Goal: Communication & Community: Answer question/provide support

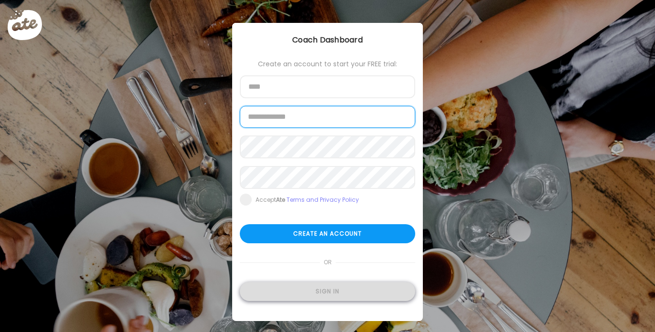
type input "**********"
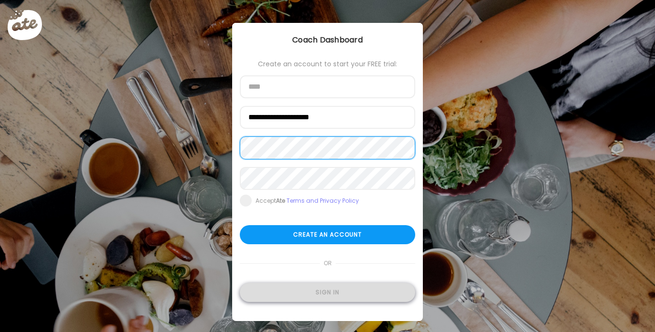
type input "**********"
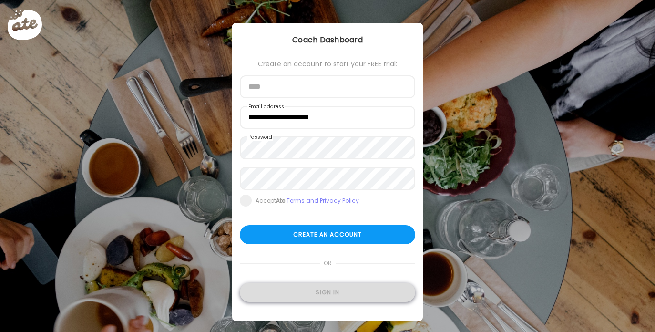
click at [322, 286] on div "Sign in" at bounding box center [327, 291] width 175 height 19
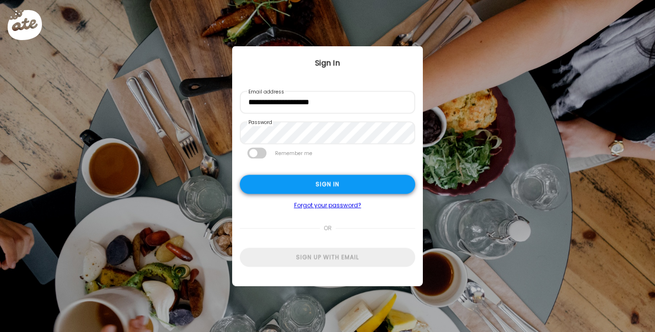
click at [292, 189] on div "Sign in" at bounding box center [327, 184] width 175 height 19
type textarea "**********"
type input "**********"
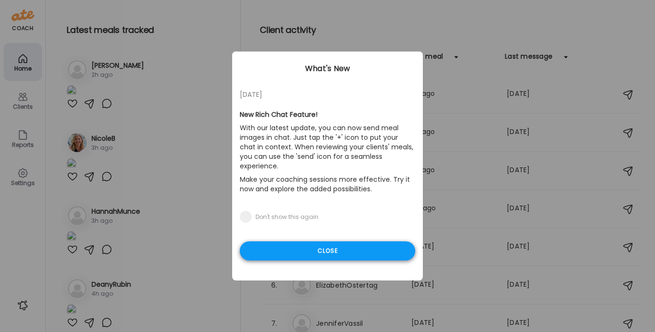
click at [307, 241] on div "Close" at bounding box center [327, 250] width 175 height 19
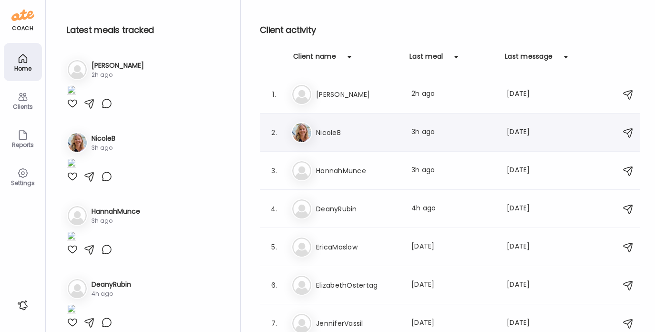
click at [335, 136] on h3 "NicoleB" at bounding box center [358, 132] width 84 height 11
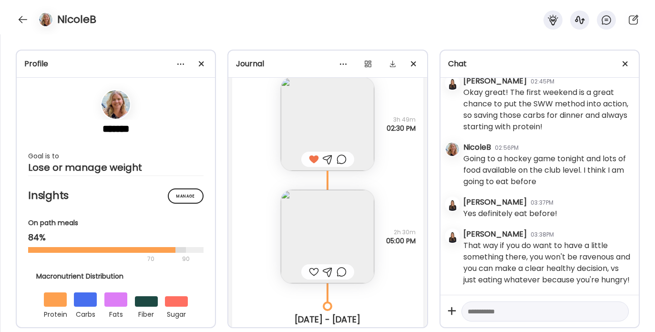
scroll to position [6787, 0]
click at [26, 20] on div at bounding box center [22, 19] width 15 height 15
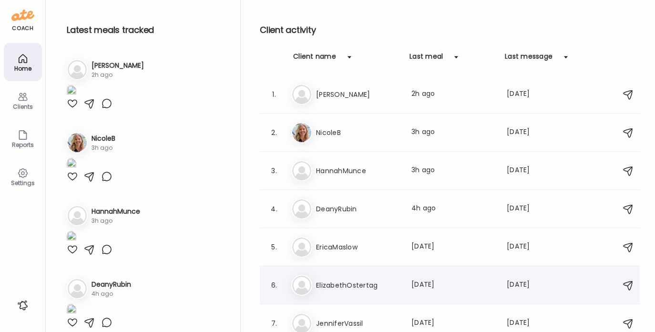
click at [342, 291] on div "El ElizabethOstertag Last meal: [DATE] Last message: [DATE] You: I'd have this …" at bounding box center [451, 284] width 320 height 21
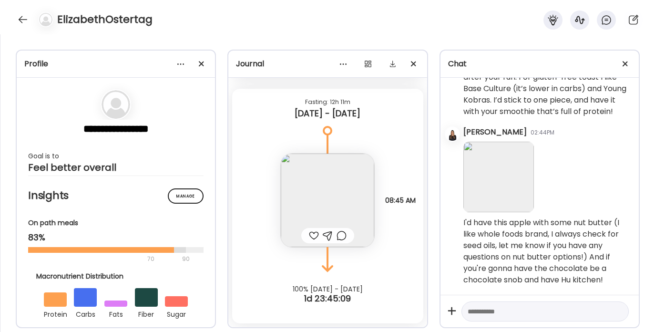
scroll to position [765, 0]
click at [337, 184] on img at bounding box center [327, 199] width 93 height 93
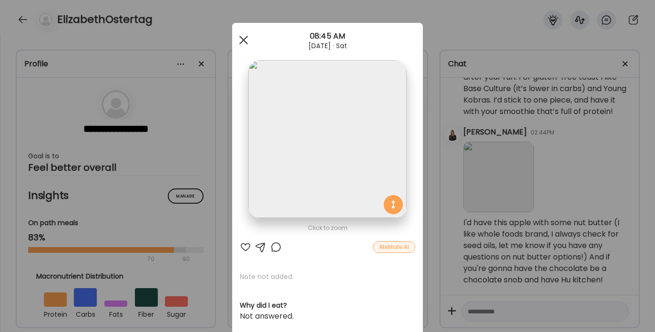
click at [238, 37] on div at bounding box center [243, 39] width 19 height 19
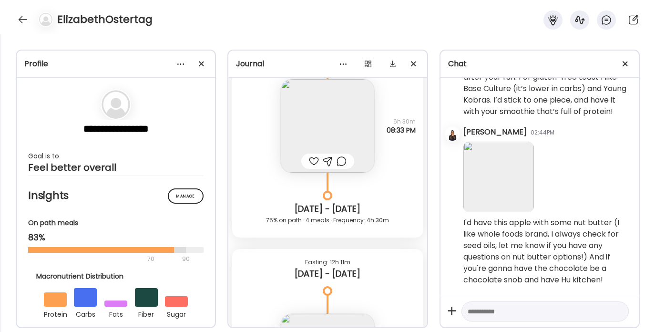
scroll to position [767, 0]
click at [313, 119] on img at bounding box center [327, 126] width 93 height 93
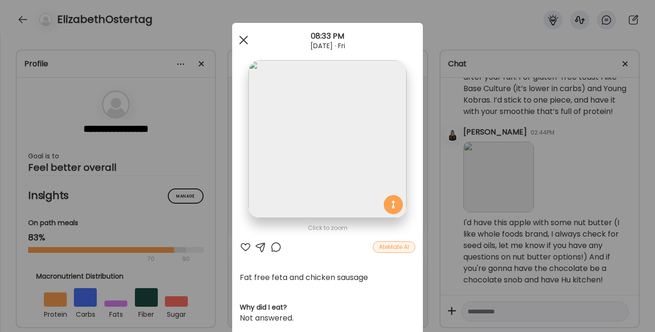
click at [240, 36] on div at bounding box center [243, 39] width 19 height 19
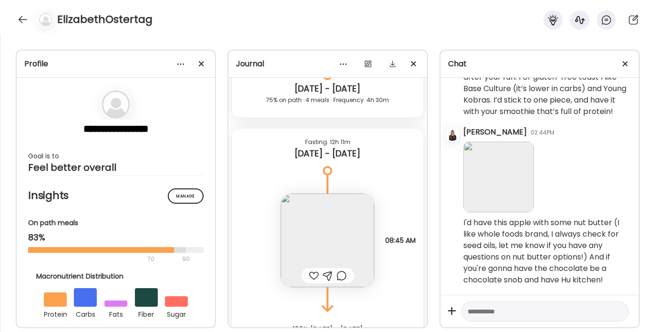
scroll to position [928, 0]
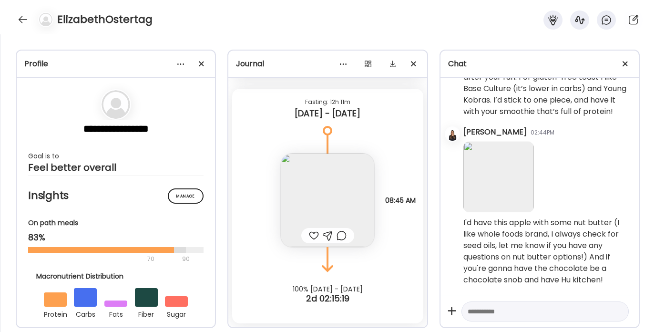
click at [312, 197] on img at bounding box center [327, 199] width 93 height 93
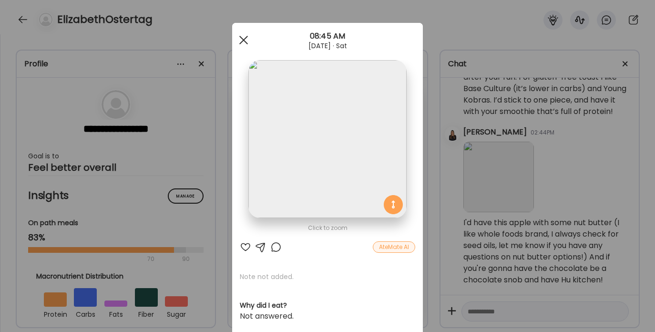
click at [239, 37] on div at bounding box center [243, 39] width 19 height 19
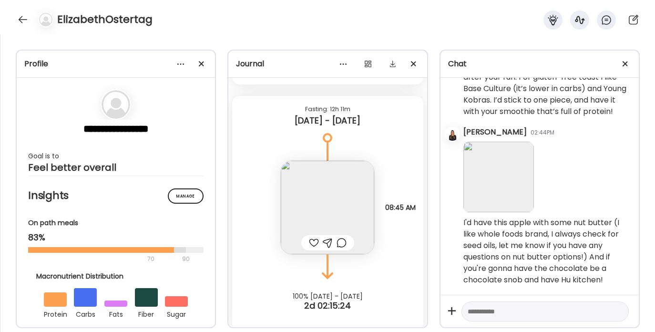
scroll to position [920, 0]
click at [490, 316] on textarea at bounding box center [536, 310] width 138 height 11
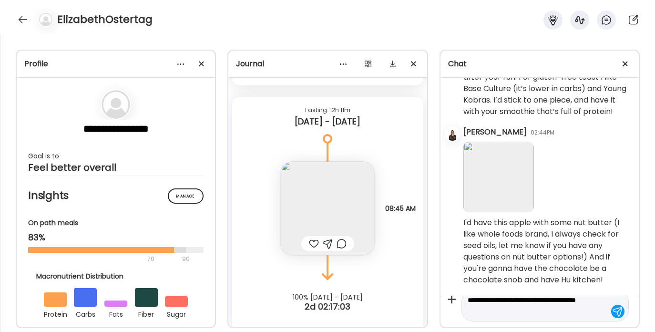
click at [514, 313] on textarea "**********" at bounding box center [536, 305] width 138 height 23
type textarea "**********"
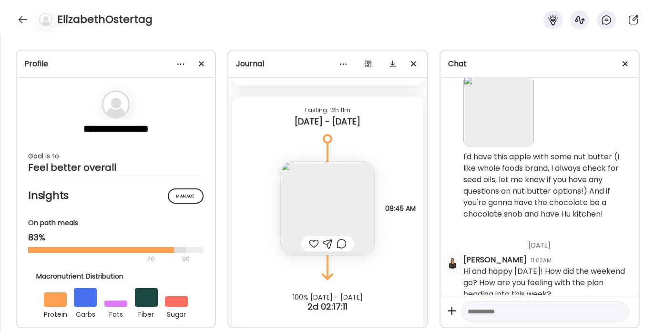
scroll to position [845, 0]
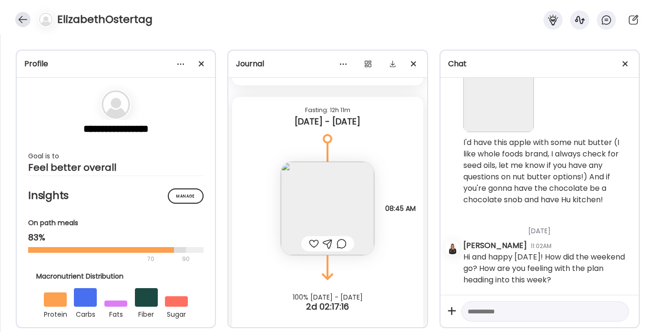
click at [21, 17] on div at bounding box center [22, 19] width 15 height 15
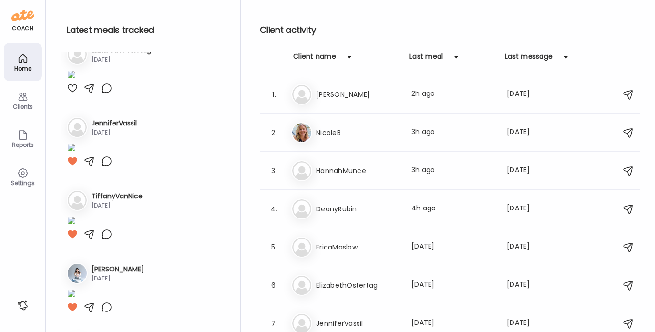
scroll to position [385, 0]
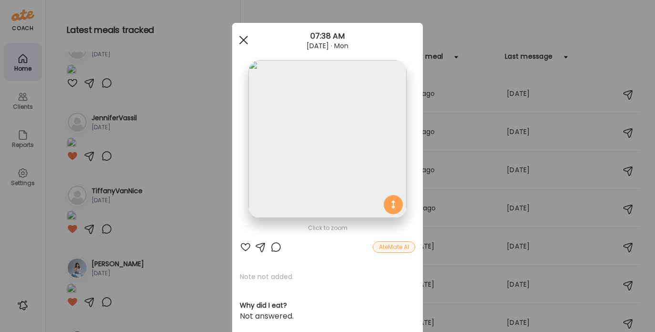
click at [239, 39] on span at bounding box center [243, 40] width 9 height 9
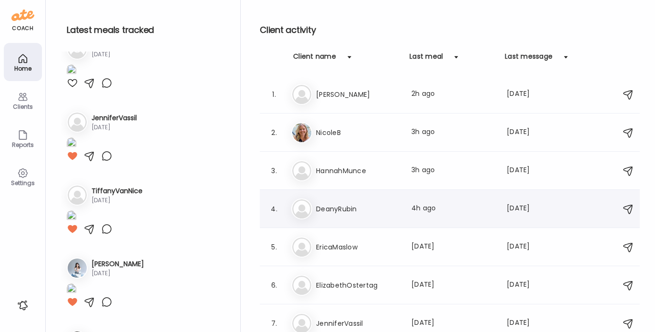
scroll to position [120, 0]
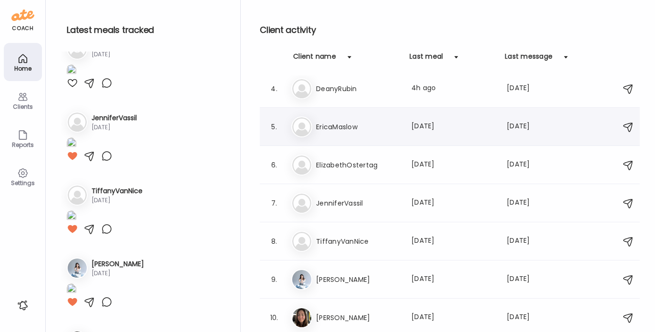
click at [344, 138] on div "5. Er EricaMaslow Last meal: [DATE] Last message: [DATE] All sounds great. I ha…" at bounding box center [450, 127] width 380 height 38
click at [323, 122] on h3 "EricaMaslow" at bounding box center [358, 126] width 84 height 11
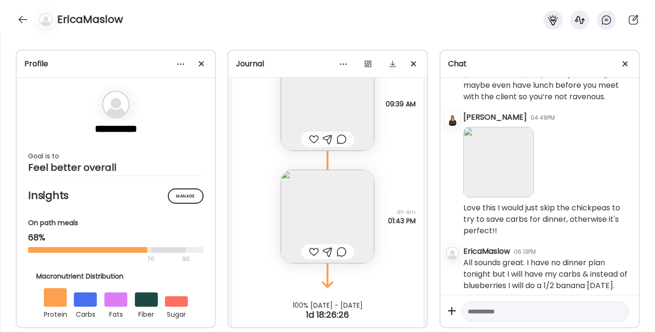
scroll to position [5517, 0]
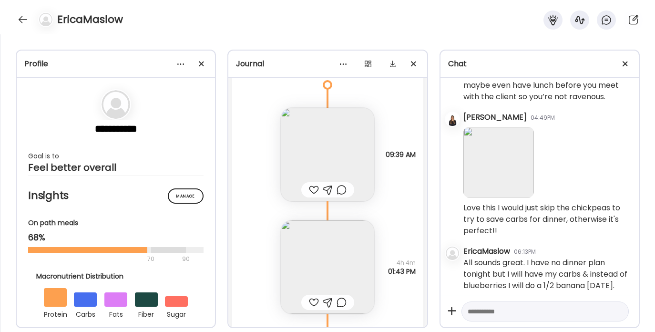
click at [303, 254] on img at bounding box center [327, 266] width 93 height 93
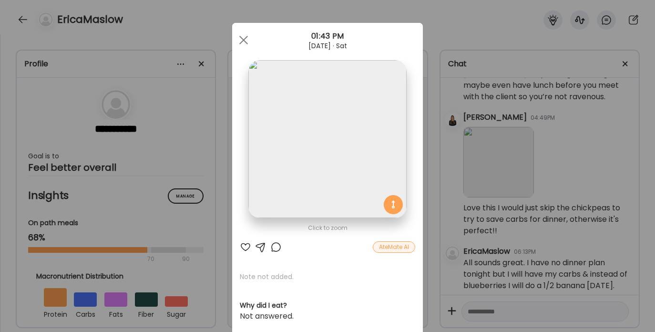
click at [243, 244] on div at bounding box center [245, 246] width 11 height 11
click at [245, 44] on div at bounding box center [243, 39] width 19 height 19
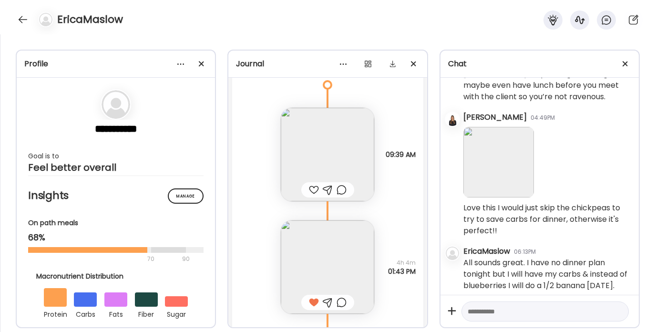
click at [316, 161] on img at bounding box center [327, 154] width 93 height 93
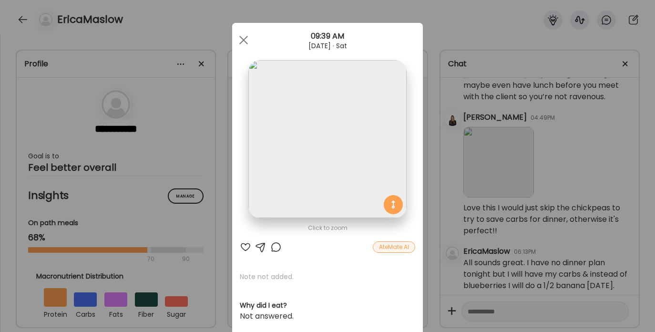
click at [241, 250] on div at bounding box center [245, 246] width 11 height 11
click at [242, 37] on span at bounding box center [243, 40] width 9 height 9
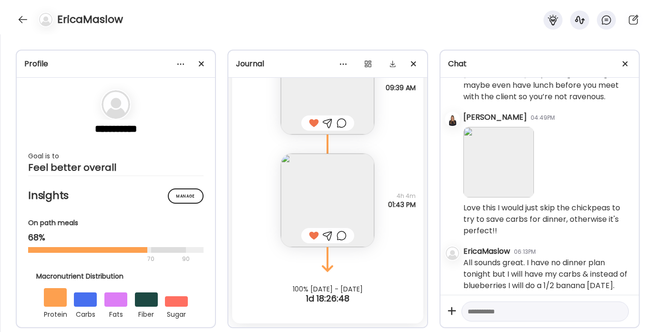
scroll to position [5522, 0]
click at [494, 312] on textarea at bounding box center [536, 310] width 138 height 11
paste textarea "**********"
type textarea "**********"
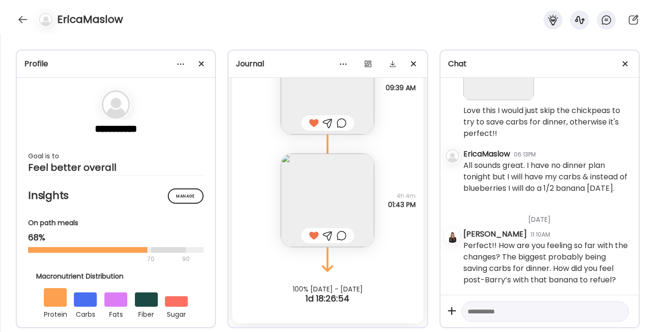
scroll to position [2691, 0]
click at [22, 20] on div at bounding box center [22, 19] width 15 height 15
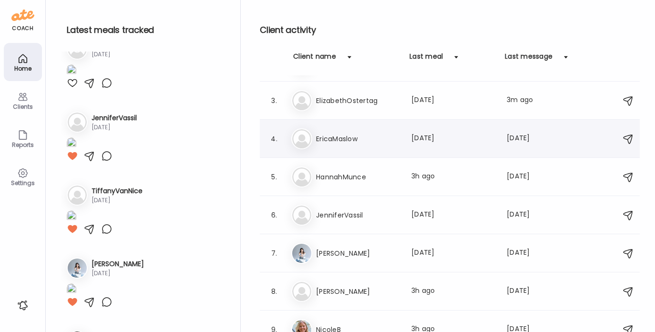
scroll to position [71, 0]
click at [331, 216] on h3 "JenniferVassil" at bounding box center [358, 213] width 84 height 11
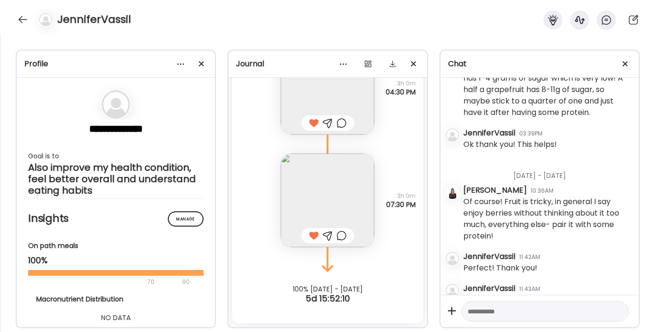
scroll to position [594, 0]
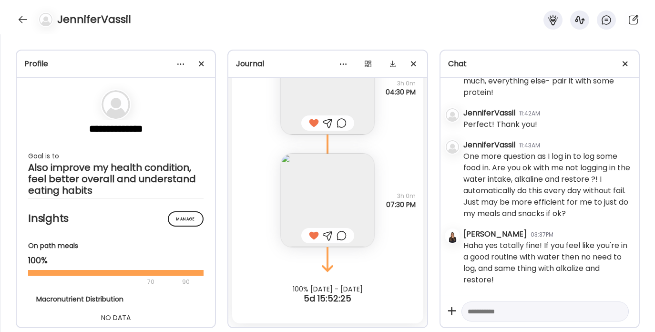
click at [500, 304] on div at bounding box center [544, 311] width 167 height 20
click at [488, 311] on textarea at bounding box center [536, 310] width 138 height 11
paste textarea "**********"
type textarea "**********"
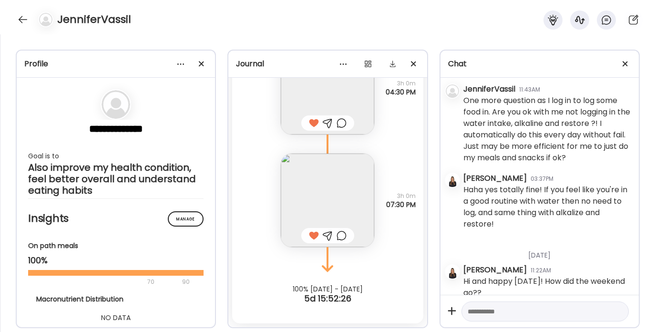
scroll to position [663, 0]
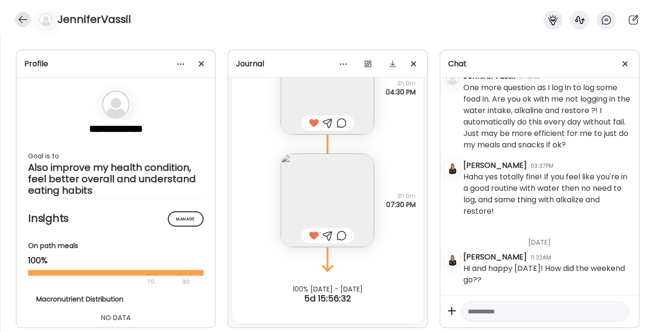
click at [20, 16] on div at bounding box center [22, 19] width 15 height 15
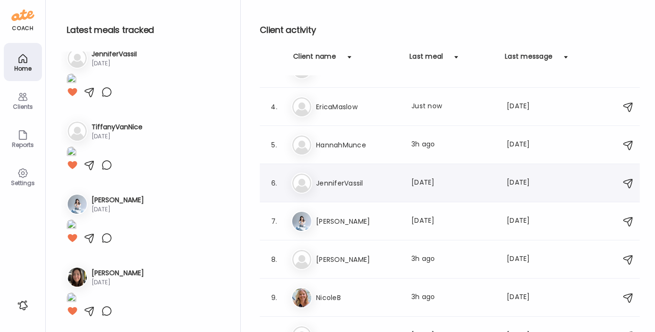
scroll to position [120, 0]
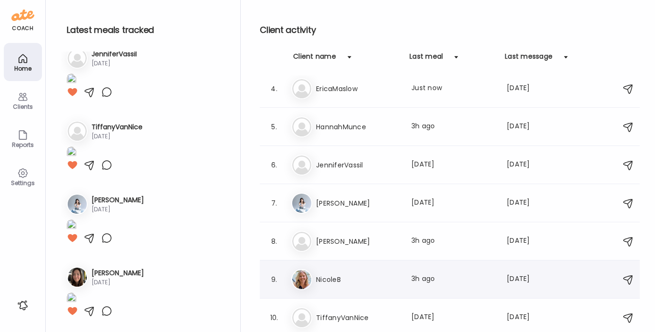
click at [332, 278] on h3 "NicoleB" at bounding box center [358, 278] width 84 height 11
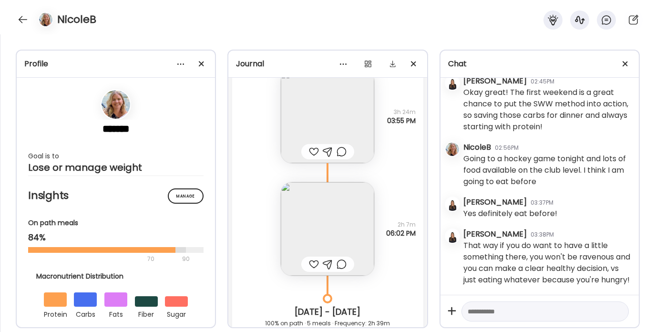
scroll to position [7620, 0]
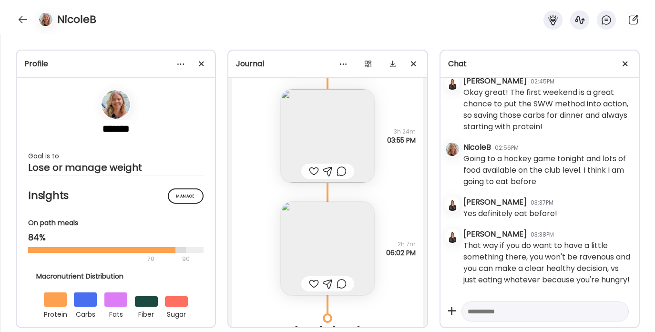
click at [331, 240] on img at bounding box center [327, 247] width 93 height 93
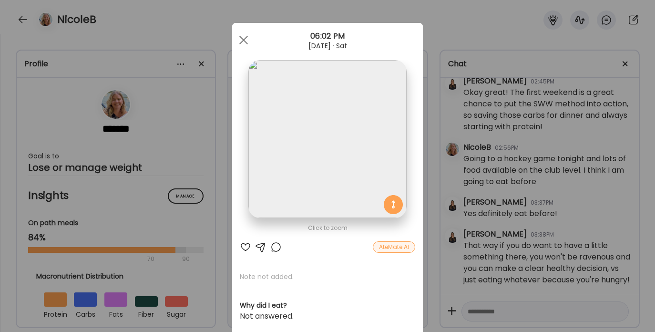
click at [242, 244] on div at bounding box center [245, 246] width 11 height 11
click at [242, 41] on span at bounding box center [243, 40] width 9 height 9
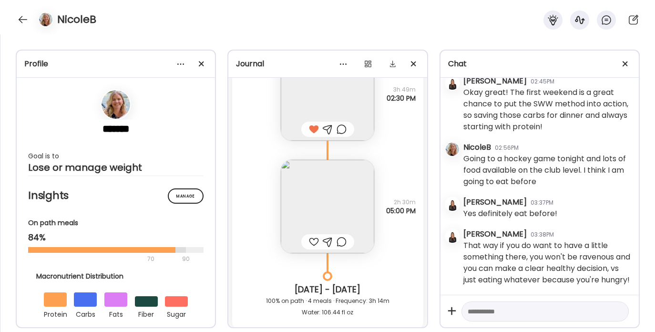
scroll to position [6819, 0]
click at [315, 207] on img at bounding box center [327, 205] width 93 height 93
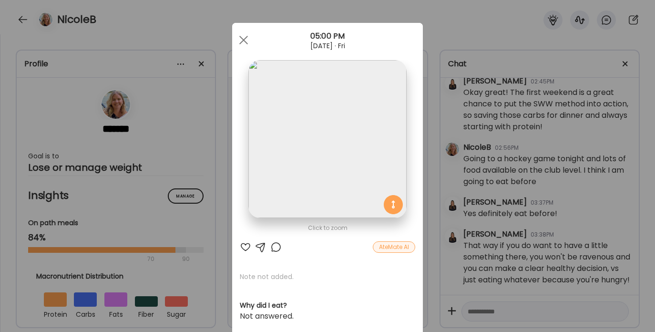
click at [240, 244] on div at bounding box center [245, 246] width 11 height 11
click at [242, 39] on span at bounding box center [243, 40] width 9 height 9
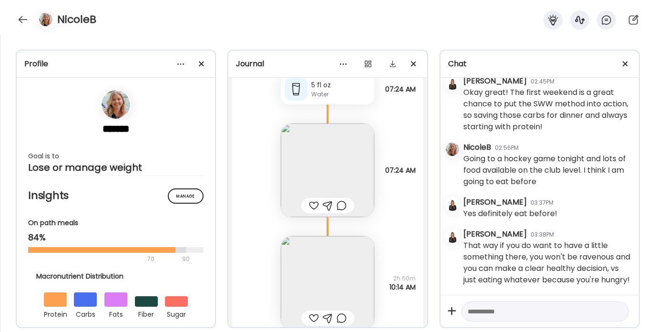
scroll to position [7204, 0]
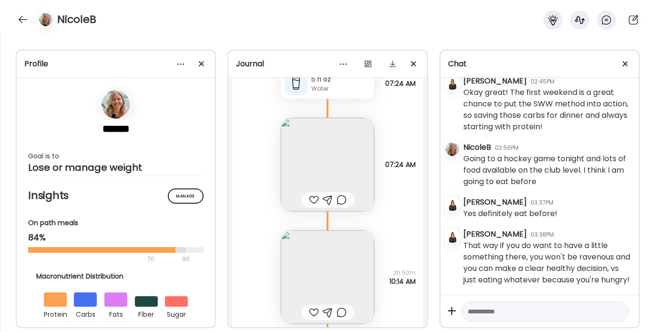
click at [309, 199] on div at bounding box center [314, 199] width 10 height 11
click at [310, 167] on img at bounding box center [327, 164] width 93 height 93
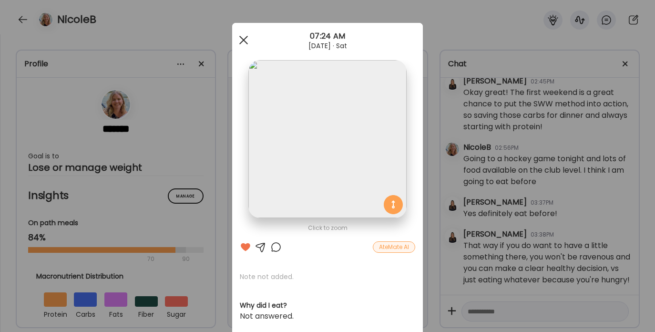
click at [242, 37] on span at bounding box center [243, 40] width 9 height 9
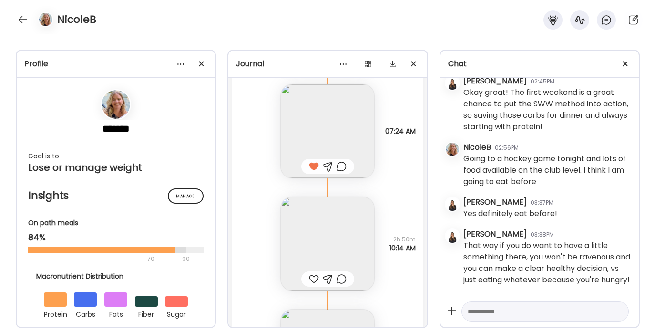
scroll to position [7259, 0]
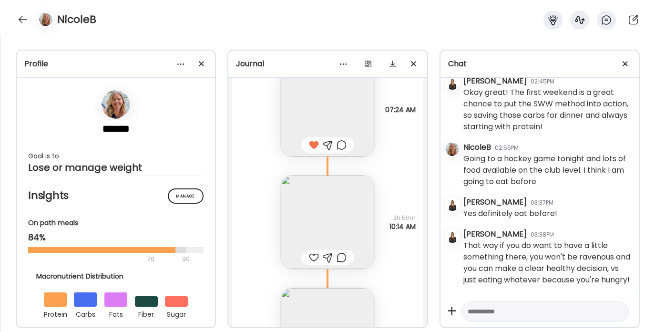
click at [322, 232] on img at bounding box center [327, 221] width 93 height 93
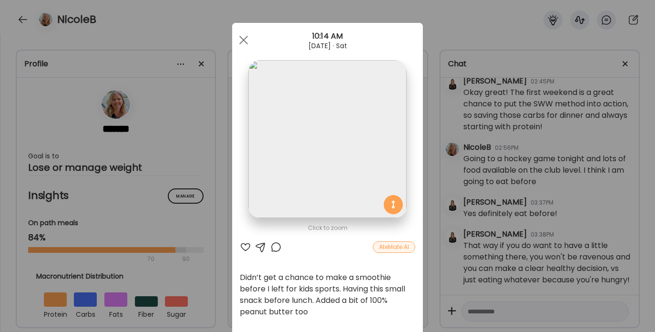
click at [242, 247] on div at bounding box center [245, 246] width 11 height 11
click at [258, 245] on div at bounding box center [260, 246] width 11 height 11
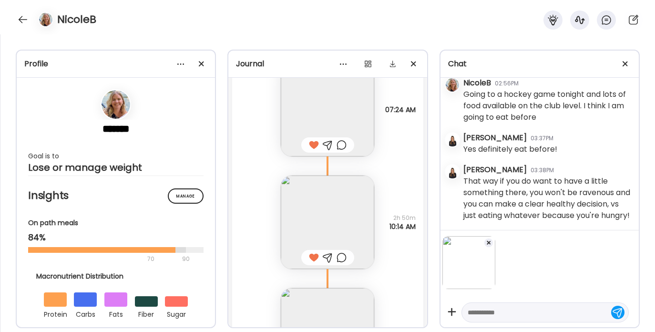
scroll to position [2495, 0]
click at [508, 312] on textarea at bounding box center [536, 311] width 138 height 11
type textarea "**********"
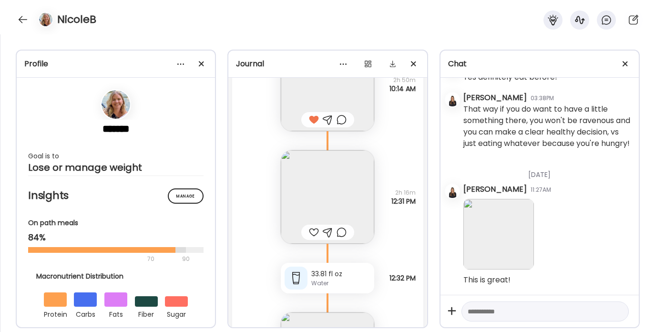
scroll to position [7397, 0]
click at [317, 174] on img at bounding box center [327, 196] width 93 height 93
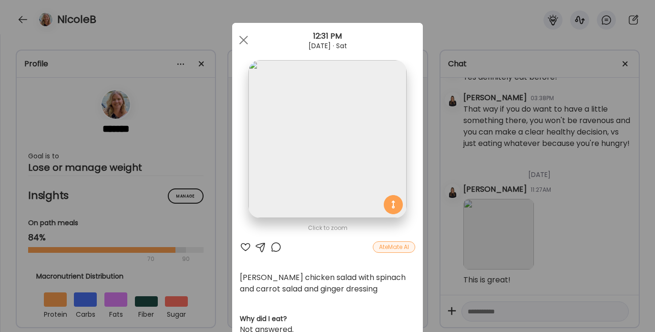
click at [242, 242] on div at bounding box center [245, 246] width 11 height 11
click at [239, 36] on div at bounding box center [243, 39] width 19 height 19
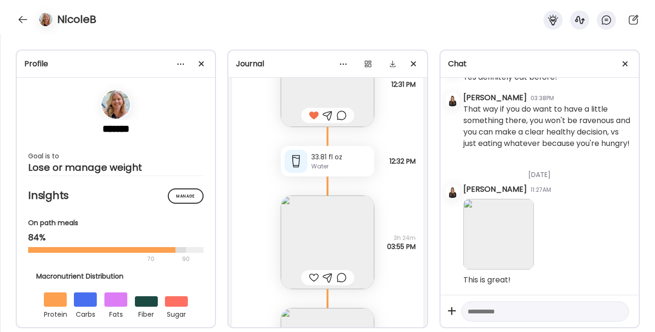
scroll to position [7517, 0]
click at [333, 244] on img at bounding box center [327, 238] width 93 height 93
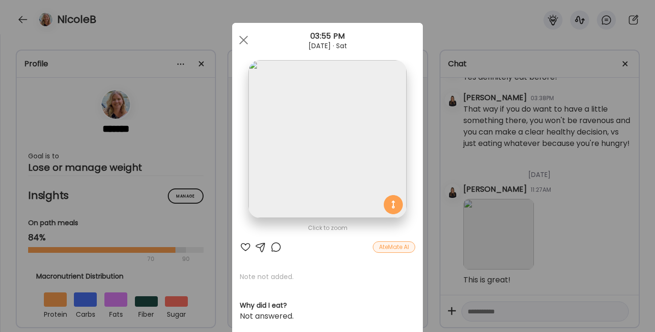
click at [243, 246] on div at bounding box center [245, 246] width 11 height 11
click at [241, 37] on div at bounding box center [243, 39] width 19 height 19
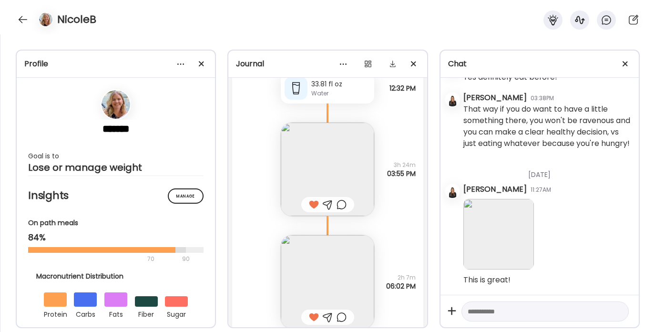
scroll to position [7592, 0]
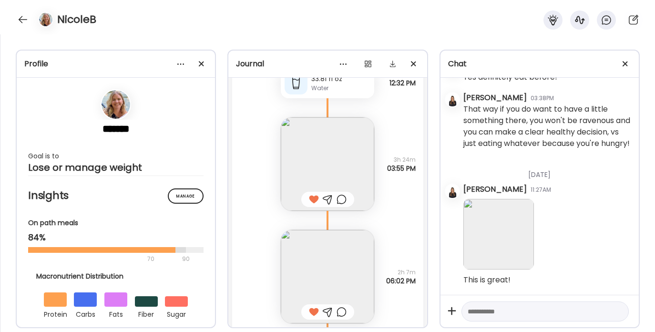
click at [316, 272] on img at bounding box center [327, 276] width 93 height 93
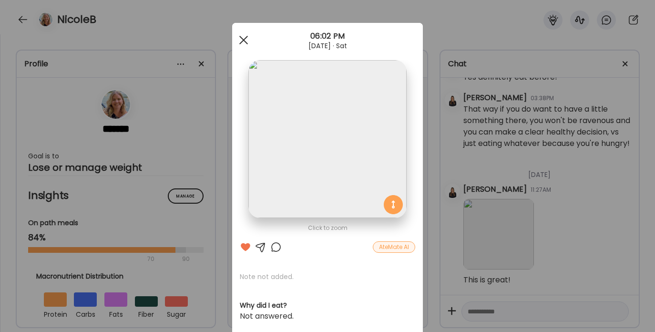
click at [241, 42] on span at bounding box center [243, 40] width 9 height 9
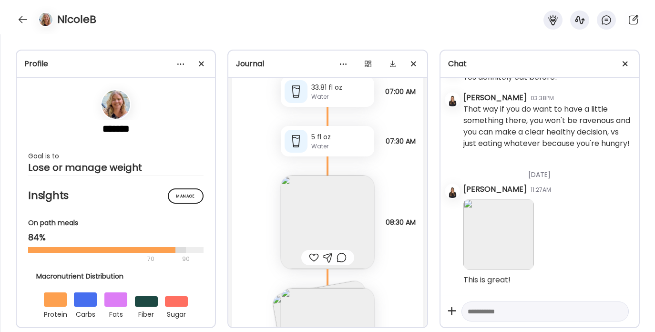
scroll to position [7998, 0]
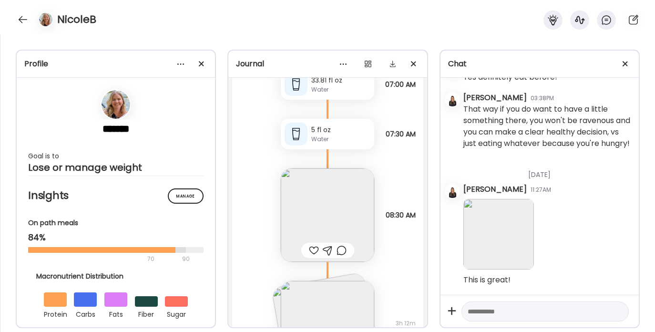
click at [300, 237] on img at bounding box center [327, 214] width 93 height 93
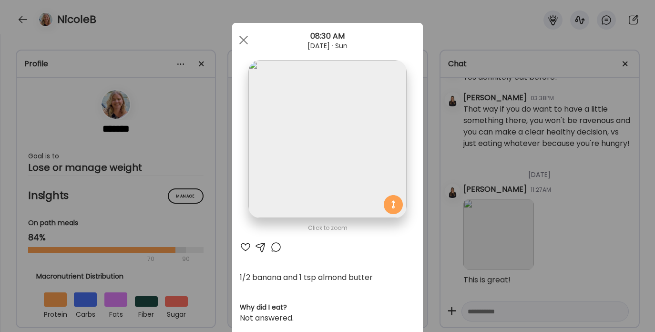
click at [241, 244] on div at bounding box center [245, 246] width 11 height 11
click at [240, 40] on div at bounding box center [243, 39] width 19 height 19
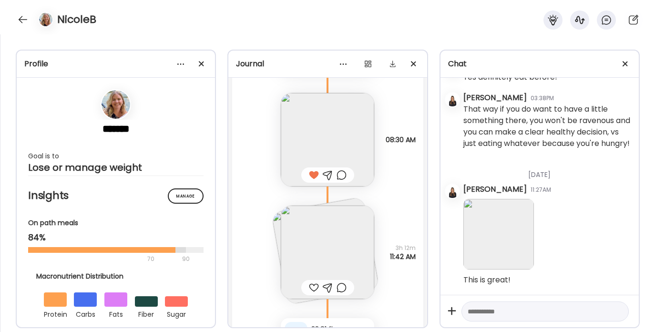
scroll to position [8076, 0]
click at [322, 251] on img at bounding box center [327, 249] width 93 height 93
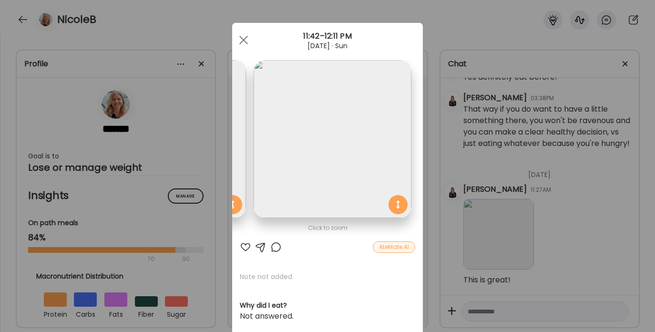
click at [241, 247] on div at bounding box center [245, 246] width 11 height 11
click at [242, 36] on div at bounding box center [243, 39] width 19 height 19
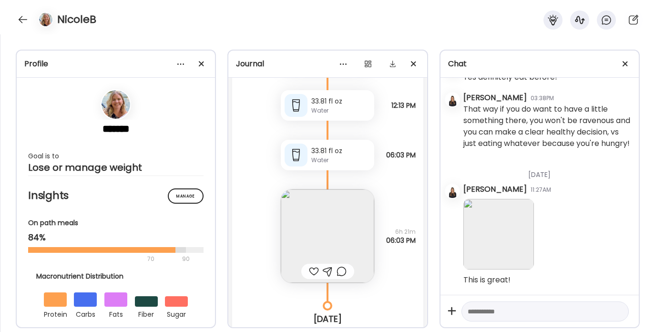
scroll to position [8301, 0]
click at [297, 227] on img at bounding box center [327, 235] width 93 height 93
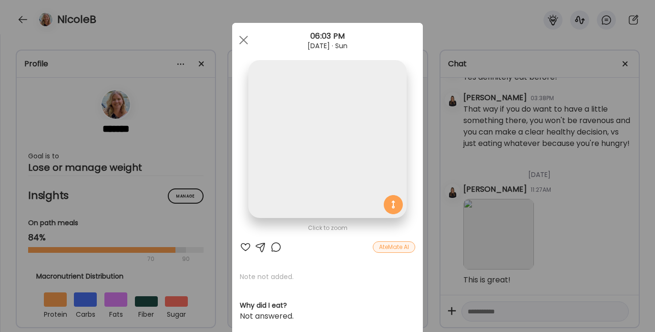
scroll to position [0, 0]
click at [242, 248] on div at bounding box center [245, 246] width 11 height 11
click at [241, 36] on div at bounding box center [243, 39] width 19 height 19
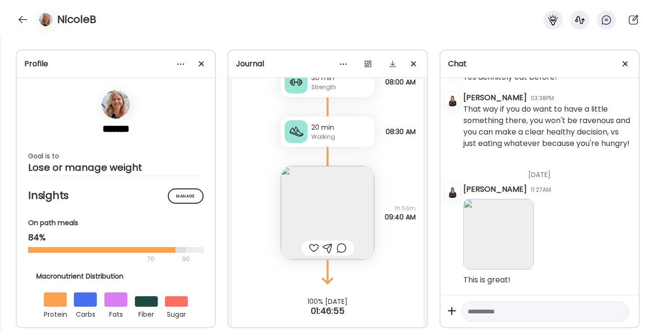
scroll to position [8963, 0]
click at [297, 204] on img at bounding box center [327, 211] width 93 height 93
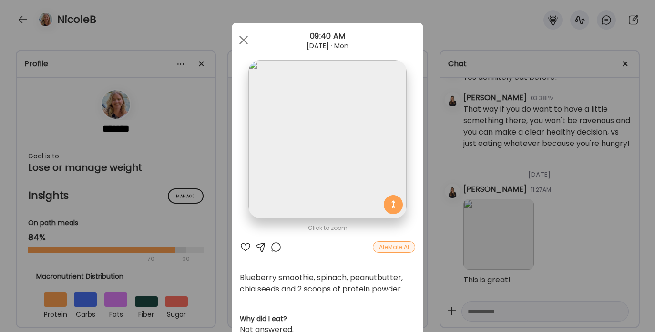
click at [246, 247] on div at bounding box center [245, 246] width 11 height 11
click at [242, 36] on span at bounding box center [243, 40] width 9 height 9
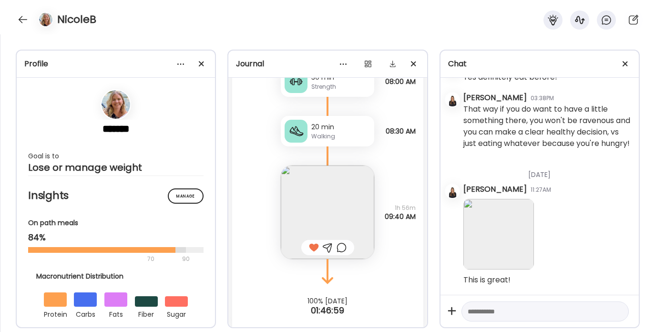
scroll to position [8975, 0]
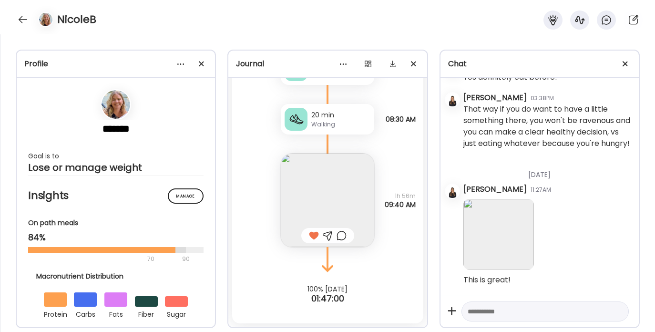
click at [490, 310] on textarea at bounding box center [536, 310] width 138 height 11
type textarea "**********"
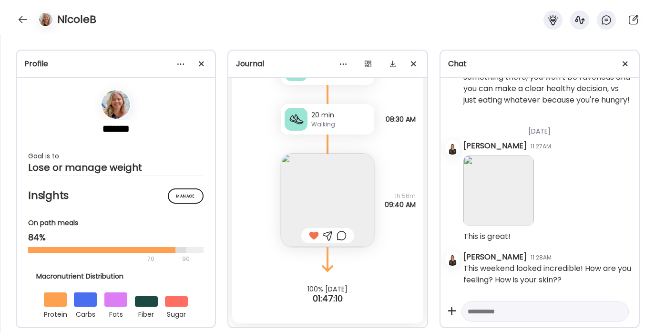
scroll to position [2614, 0]
click at [26, 15] on div at bounding box center [22, 19] width 15 height 15
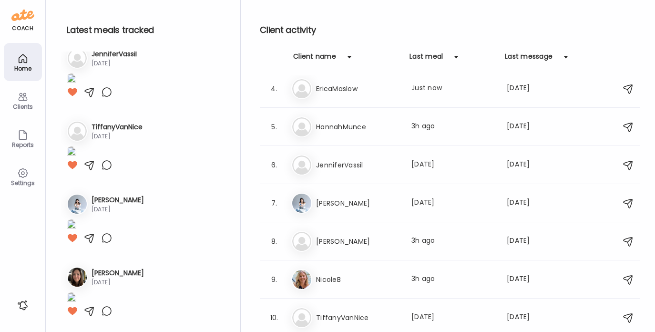
scroll to position [593, 0]
click at [357, 315] on h3 "TiffanyVanNice" at bounding box center [358, 317] width 84 height 11
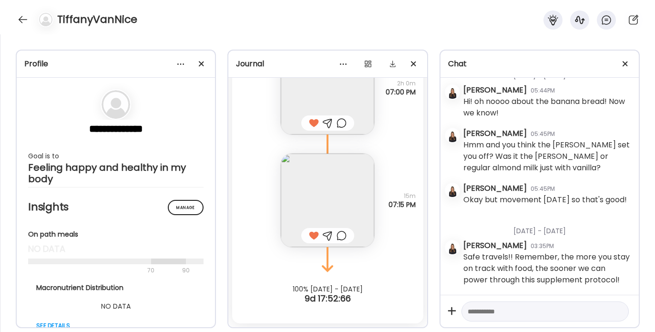
scroll to position [11615, 0]
click at [472, 313] on textarea at bounding box center [536, 310] width 138 height 11
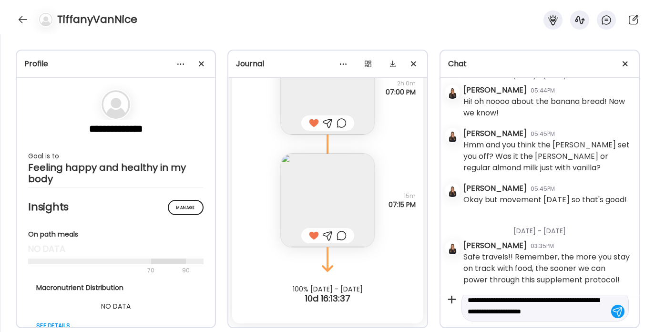
scroll to position [22, 0]
type textarea "**********"
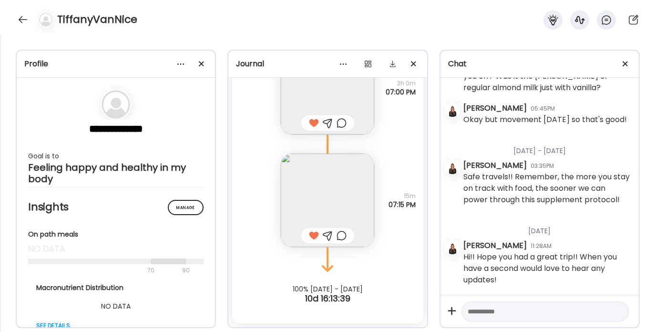
scroll to position [11695, 0]
click at [22, 17] on div at bounding box center [22, 19] width 15 height 15
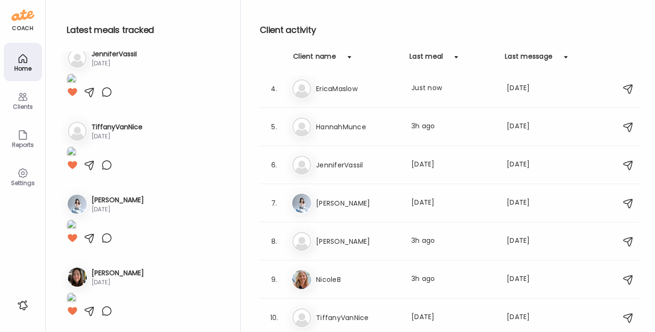
scroll to position [593, 0]
click at [341, 126] on h3 "HannahMunce" at bounding box center [358, 126] width 84 height 11
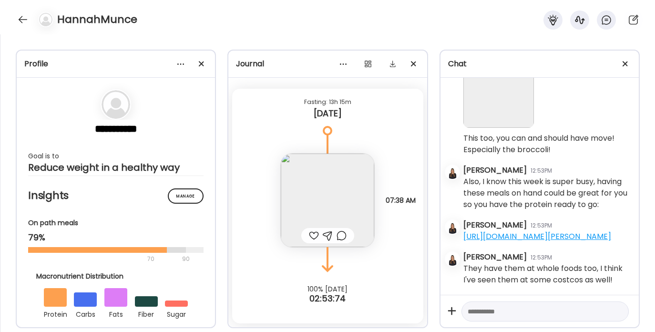
scroll to position [5365, 0]
click at [309, 233] on div at bounding box center [314, 235] width 10 height 11
click at [481, 308] on textarea at bounding box center [536, 310] width 138 height 11
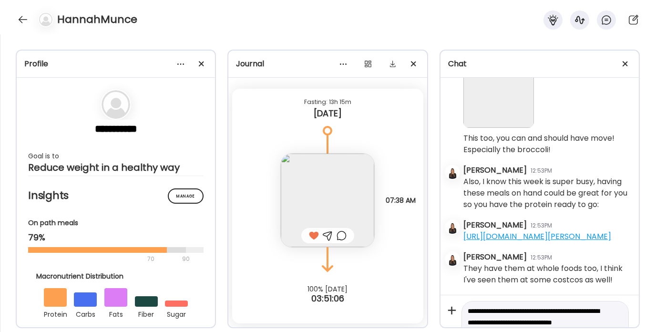
scroll to position [18, 0]
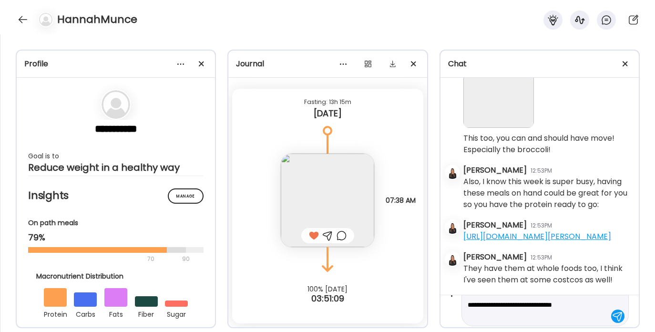
drag, startPoint x: 502, startPoint y: 304, endPoint x: 555, endPoint y: 294, distance: 54.8
click at [555, 294] on div "**********" at bounding box center [539, 310] width 198 height 32
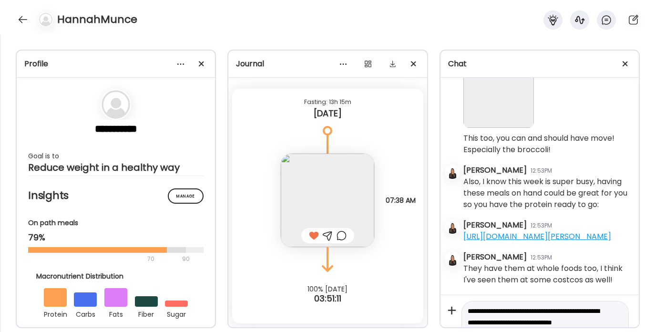
drag, startPoint x: 561, startPoint y: 314, endPoint x: 544, endPoint y: 311, distance: 17.1
click at [544, 311] on textarea "**********" at bounding box center [536, 322] width 138 height 34
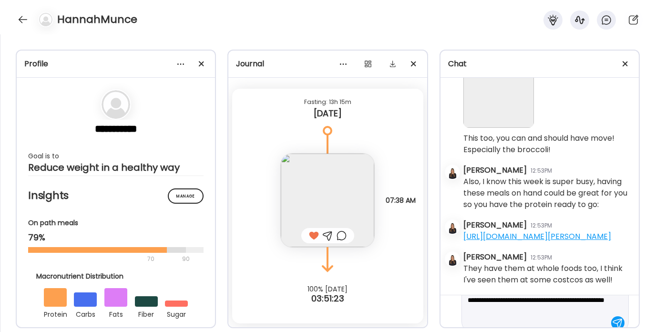
scroll to position [34, 0]
type textarea "**********"
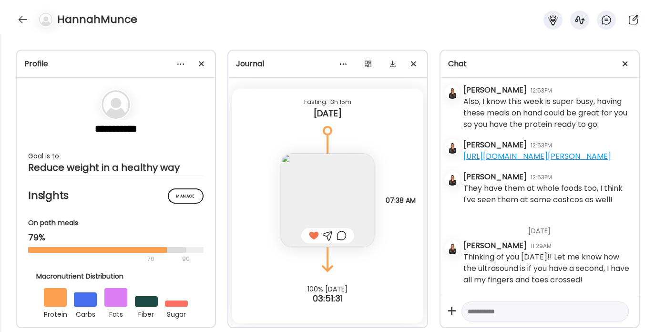
scroll to position [5445, 0]
click at [324, 187] on img at bounding box center [327, 199] width 93 height 93
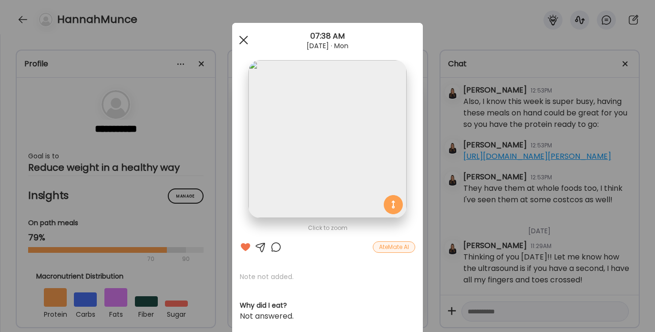
click at [239, 42] on span at bounding box center [243, 40] width 9 height 9
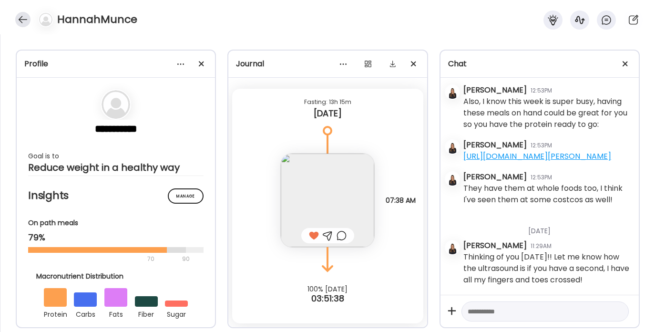
click at [26, 16] on div at bounding box center [22, 19] width 15 height 15
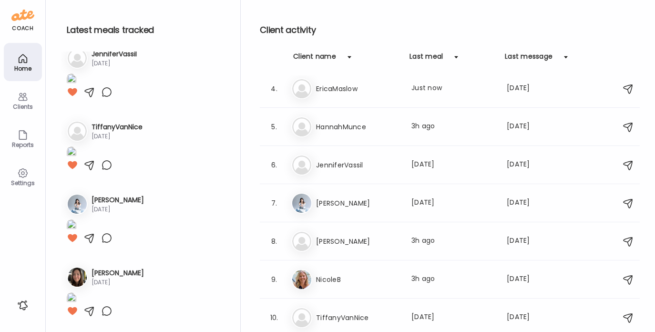
scroll to position [593, 0]
click at [330, 246] on h3 "[PERSON_NAME]" at bounding box center [358, 240] width 84 height 11
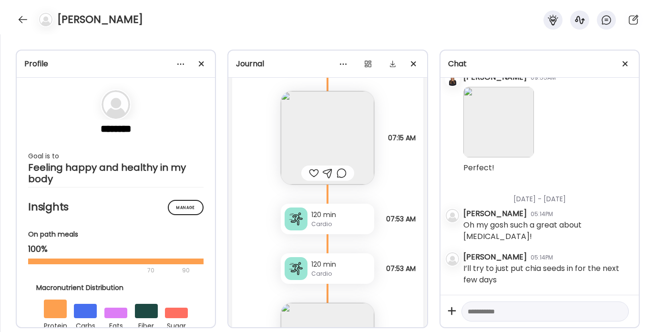
scroll to position [17434, 0]
click at [322, 142] on img at bounding box center [327, 139] width 93 height 93
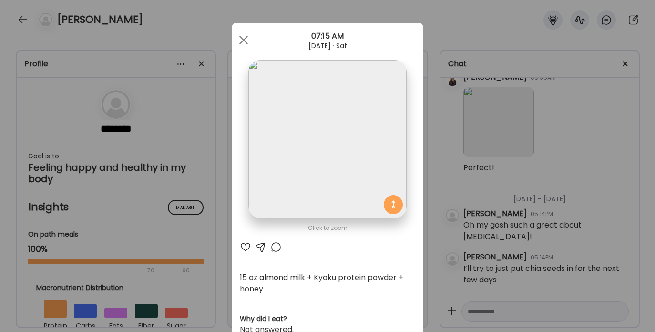
click at [241, 245] on div at bounding box center [245, 246] width 11 height 11
click at [243, 40] on div at bounding box center [243, 39] width 19 height 19
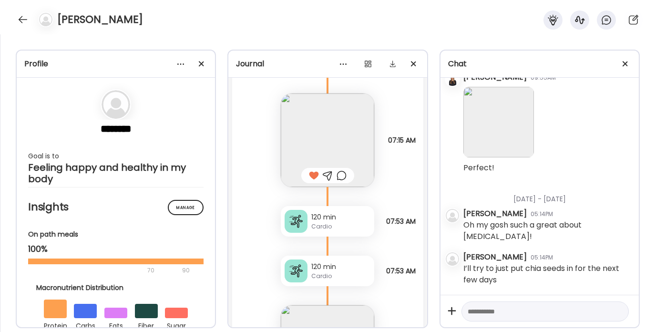
click at [325, 181] on div at bounding box center [327, 175] width 10 height 11
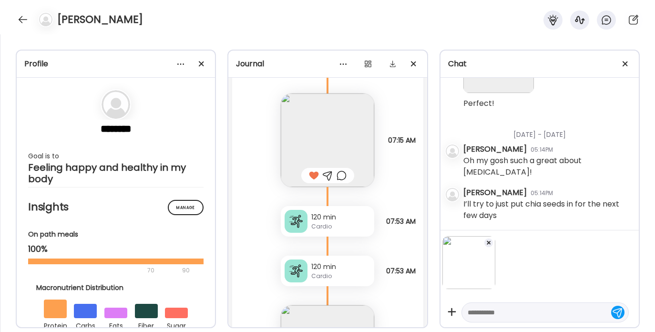
scroll to position [20290, 0]
click at [487, 242] on span at bounding box center [488, 243] width 4 height 4
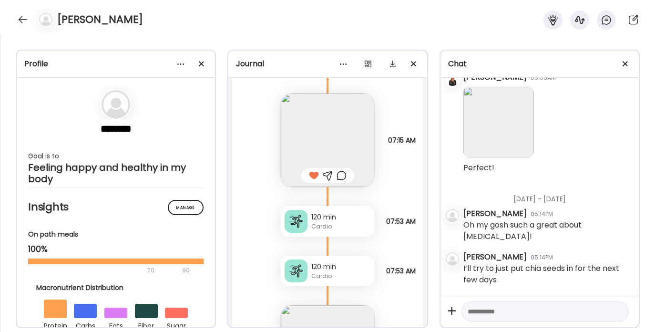
scroll to position [20230, 0]
click at [492, 311] on textarea at bounding box center [536, 310] width 138 height 11
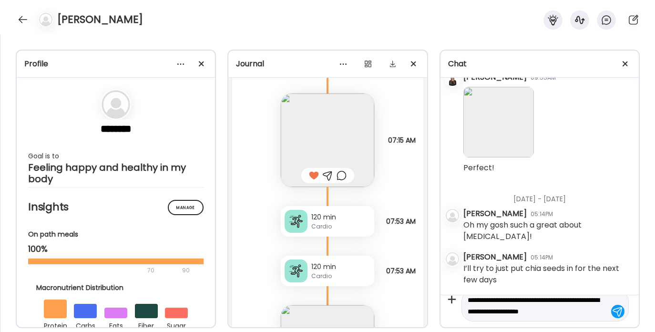
scroll to position [22, 0]
type textarea "**********"
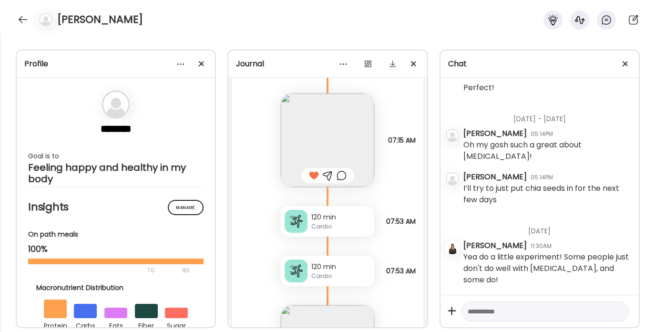
scroll to position [20299, 0]
click at [483, 312] on textarea at bounding box center [536, 310] width 138 height 11
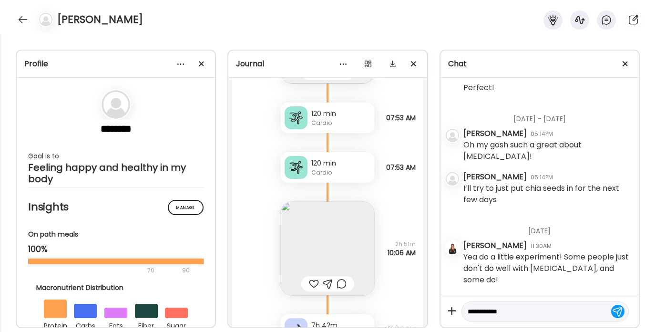
scroll to position [17539, 0]
click at [303, 246] on img at bounding box center [327, 246] width 93 height 93
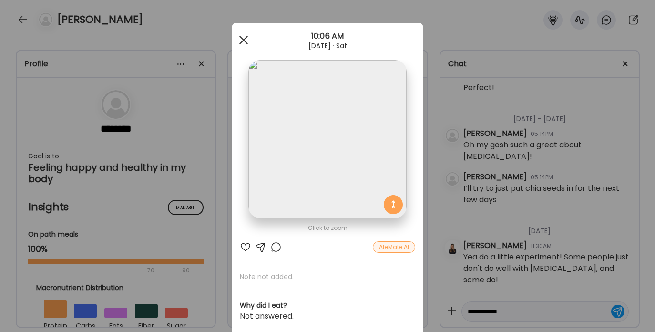
click at [240, 40] on span at bounding box center [243, 40] width 9 height 9
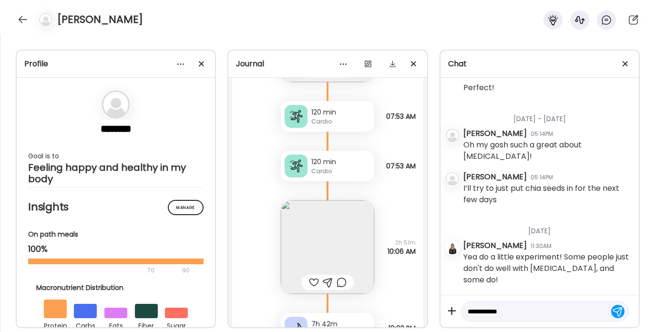
click at [522, 312] on textarea "**********" at bounding box center [536, 310] width 138 height 11
type textarea "**********"
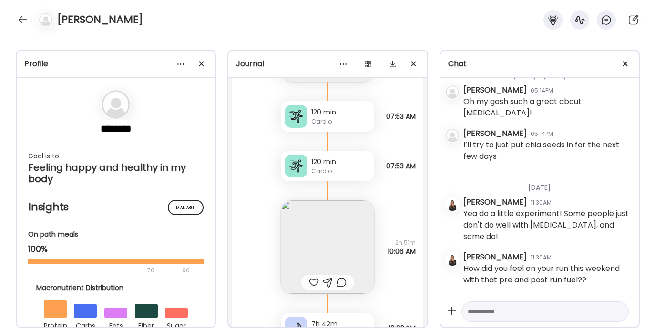
scroll to position [20342, 0]
click at [23, 15] on div at bounding box center [22, 19] width 15 height 15
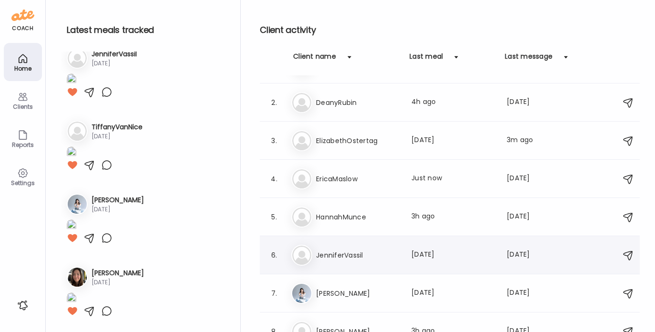
scroll to position [0, 0]
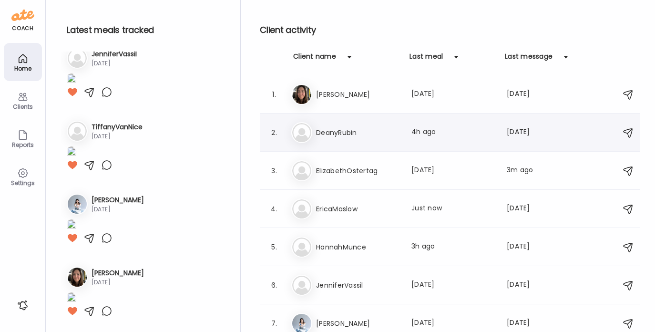
click at [349, 136] on h3 "DeanyRubin" at bounding box center [358, 132] width 84 height 11
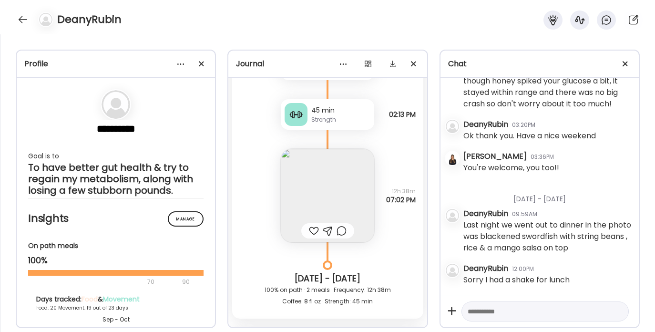
scroll to position [11805, 0]
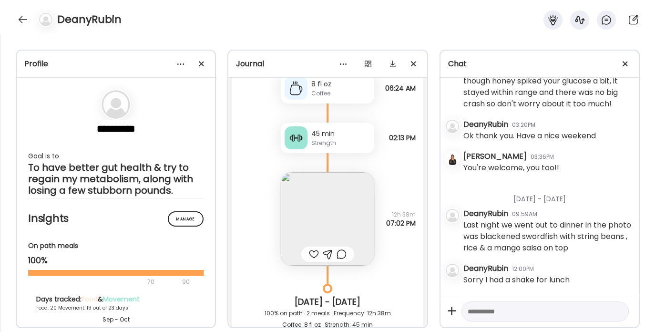
click at [310, 236] on img at bounding box center [327, 218] width 93 height 93
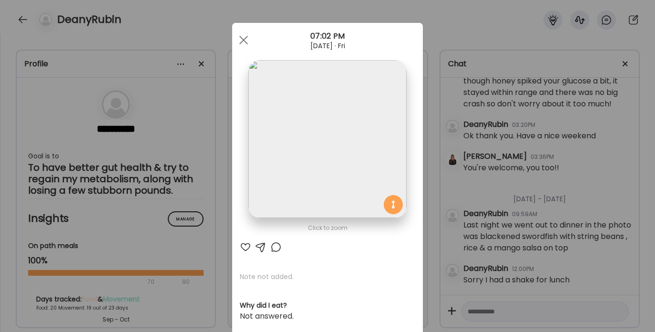
click at [241, 246] on div at bounding box center [245, 246] width 11 height 11
click at [242, 37] on span at bounding box center [243, 40] width 9 height 9
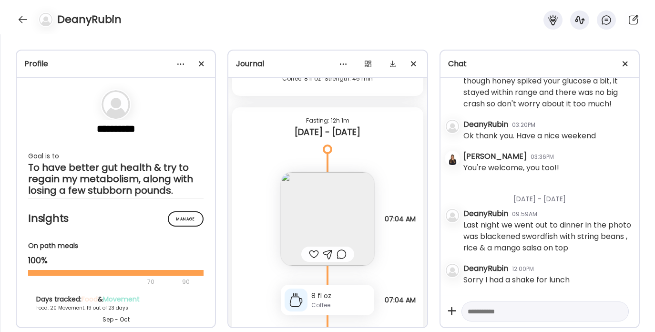
scroll to position [12052, 0]
click at [312, 259] on div at bounding box center [314, 252] width 10 height 11
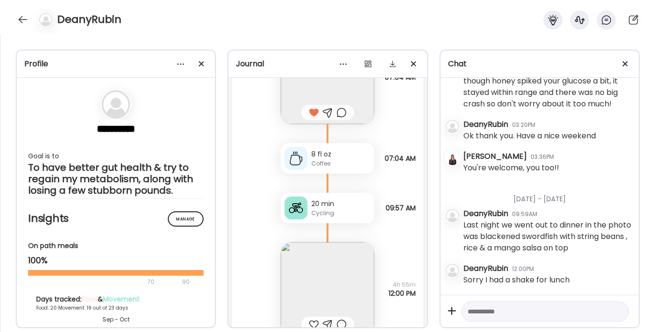
scroll to position [12195, 0]
click at [314, 284] on img at bounding box center [327, 285] width 93 height 93
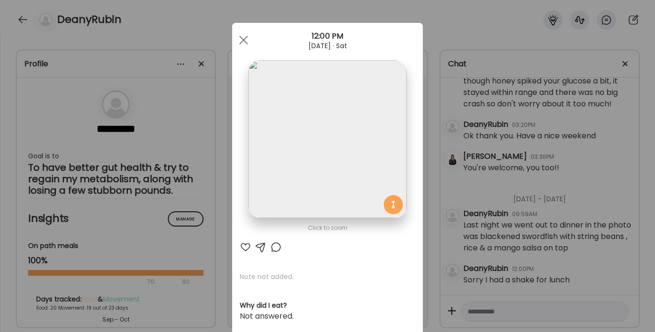
click at [242, 247] on div at bounding box center [245, 246] width 11 height 11
click at [239, 38] on div at bounding box center [243, 39] width 19 height 19
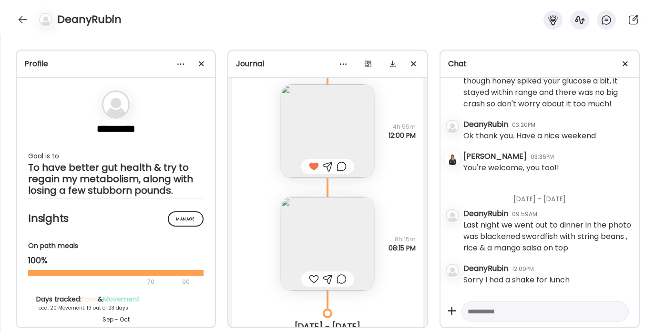
scroll to position [12350, 0]
click at [316, 239] on img at bounding box center [327, 242] width 93 height 93
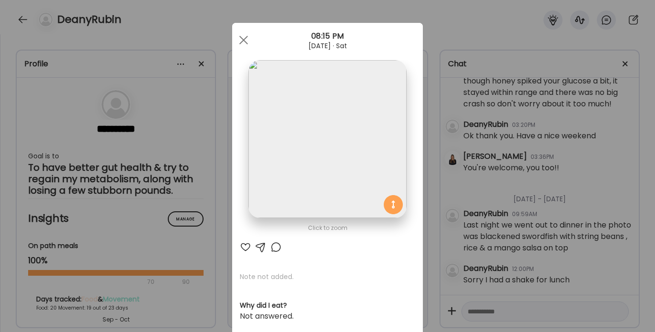
click at [243, 246] on div at bounding box center [245, 246] width 11 height 11
click at [241, 40] on div at bounding box center [243, 39] width 19 height 19
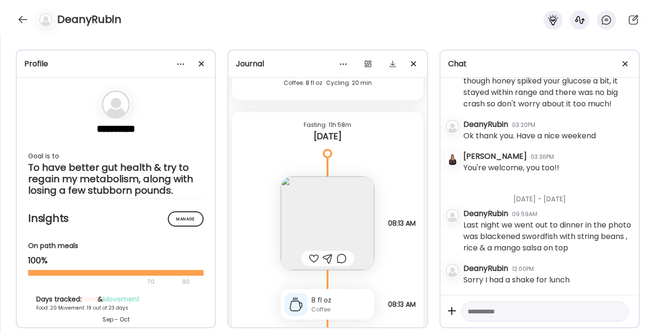
scroll to position [12617, 0]
click at [309, 263] on div at bounding box center [314, 257] width 10 height 11
click at [506, 312] on textarea at bounding box center [536, 310] width 138 height 11
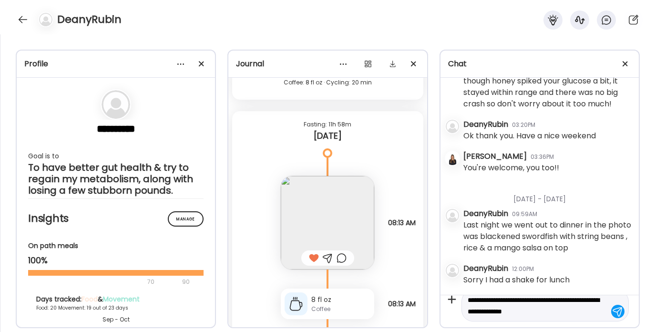
click at [512, 308] on textarea "**********" at bounding box center [536, 305] width 138 height 23
type textarea "**********"
click at [550, 305] on textarea "**********" at bounding box center [536, 305] width 138 height 23
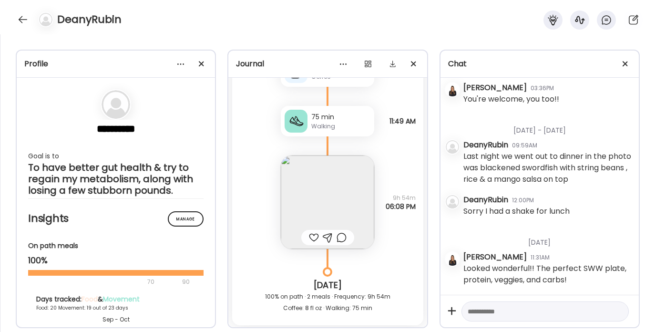
scroll to position [12850, 0]
click at [325, 199] on img at bounding box center [327, 200] width 93 height 93
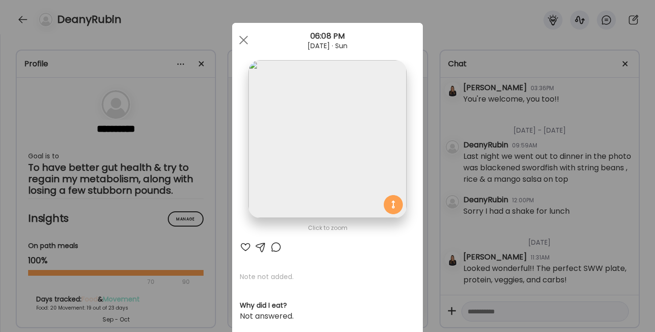
click at [243, 244] on div at bounding box center [245, 246] width 11 height 11
click at [239, 36] on div at bounding box center [243, 39] width 19 height 19
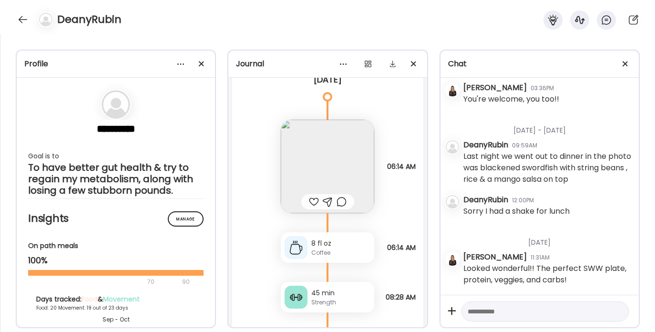
scroll to position [13250, 0]
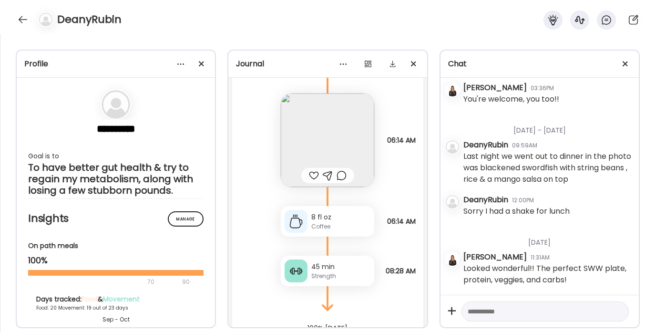
click at [310, 181] on div at bounding box center [314, 175] width 10 height 11
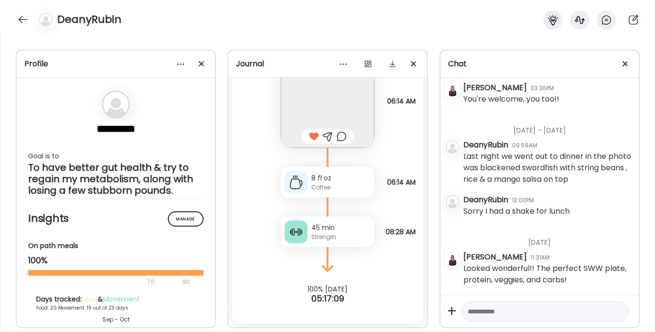
click at [313, 230] on div "45 min" at bounding box center [340, 227] width 59 height 10
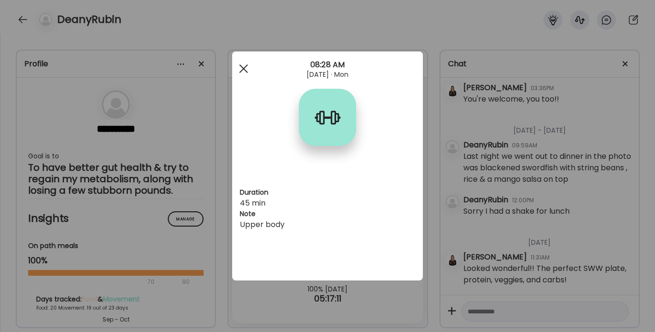
click at [240, 71] on div at bounding box center [243, 68] width 19 height 19
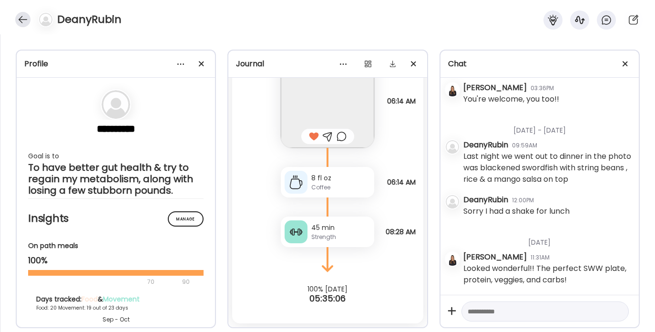
click at [24, 20] on div at bounding box center [22, 19] width 15 height 15
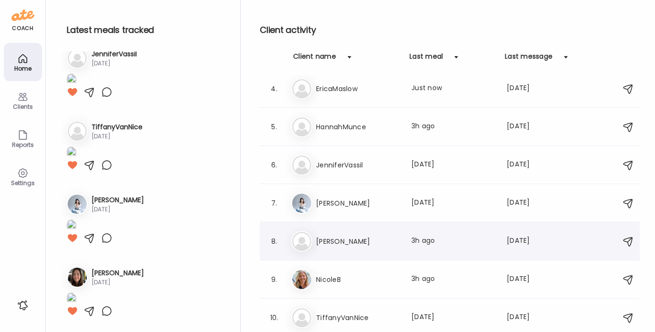
scroll to position [0, 0]
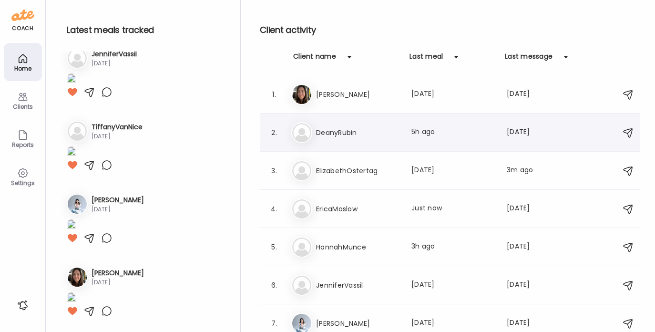
click at [336, 131] on h3 "DeanyRubin" at bounding box center [358, 132] width 84 height 11
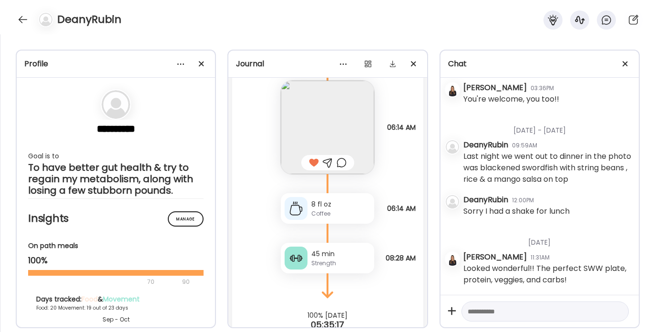
scroll to position [4692, 0]
click at [25, 22] on div at bounding box center [22, 19] width 15 height 15
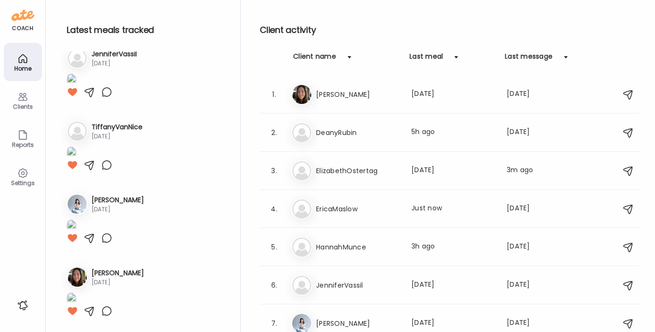
scroll to position [593, 0]
click at [343, 175] on h3 "ElizabethOstertag" at bounding box center [358, 170] width 84 height 11
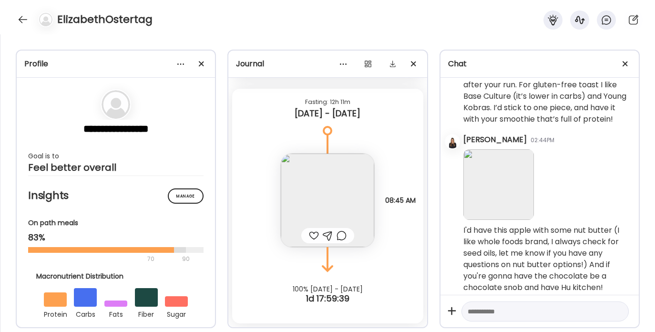
scroll to position [845, 0]
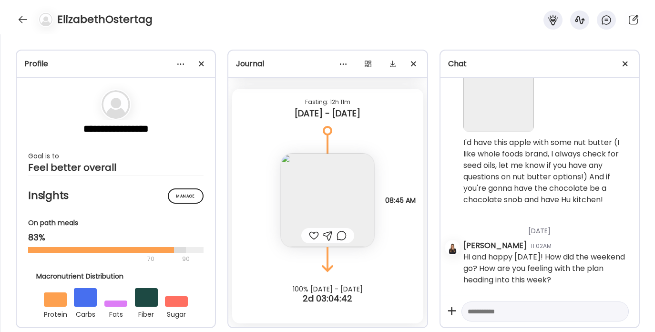
click at [316, 175] on img at bounding box center [327, 199] width 93 height 93
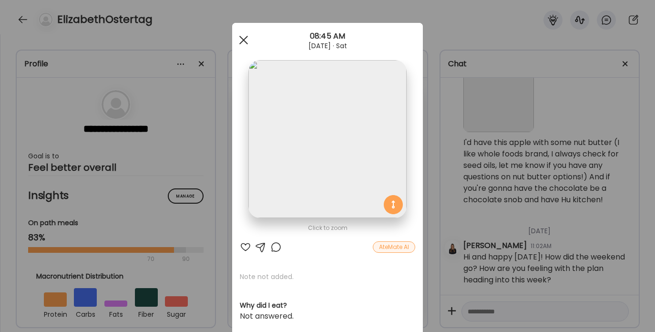
click at [239, 41] on div at bounding box center [243, 39] width 19 height 19
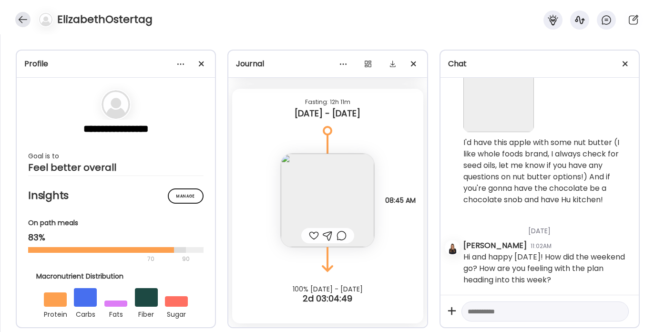
click at [27, 17] on div at bounding box center [22, 19] width 15 height 15
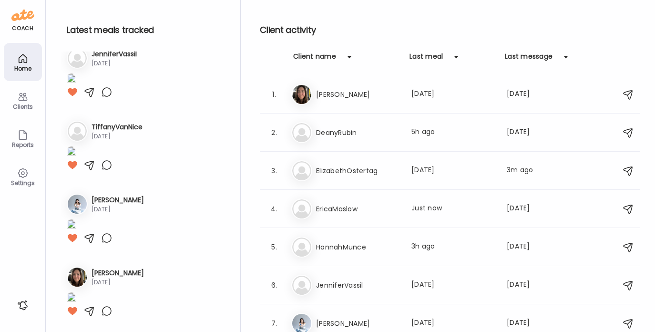
scroll to position [593, 0]
click at [363, 200] on div "Er EricaMaslow Last meal: Just now Last message: [DATE] You: Perfect!! How are …" at bounding box center [451, 208] width 320 height 21
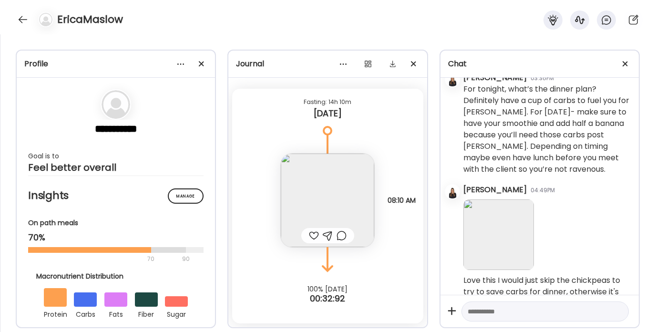
scroll to position [2691, 0]
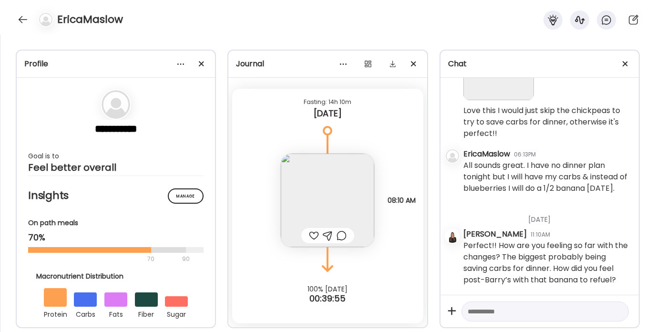
click at [313, 190] on img at bounding box center [327, 199] width 93 height 93
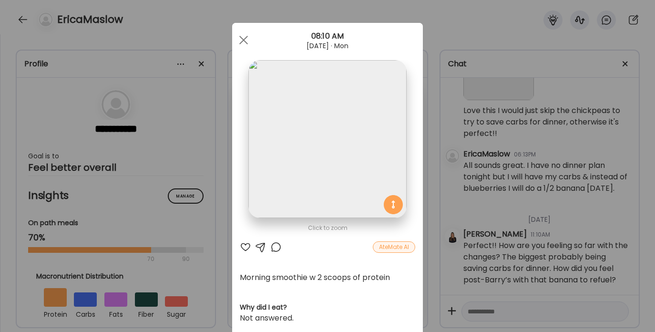
click at [240, 245] on div at bounding box center [245, 246] width 11 height 11
click at [239, 41] on span at bounding box center [243, 40] width 9 height 9
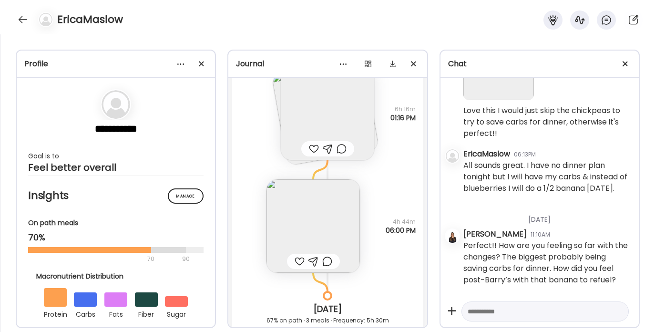
scroll to position [6028, 0]
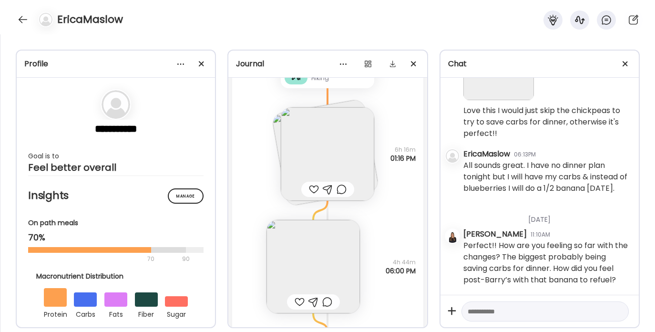
click at [319, 165] on img at bounding box center [327, 153] width 93 height 93
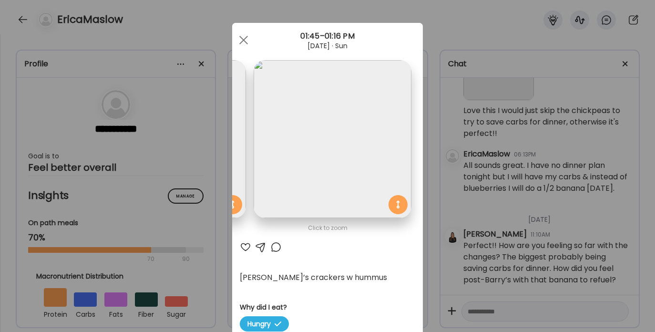
click at [241, 247] on div at bounding box center [245, 246] width 11 height 11
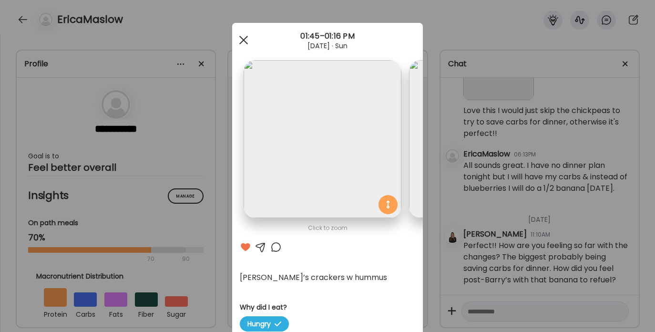
click at [238, 35] on div at bounding box center [243, 39] width 19 height 19
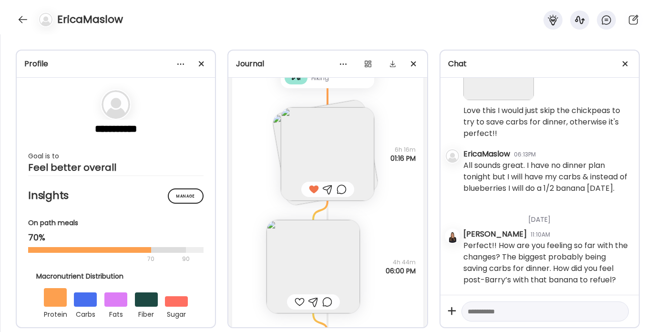
click at [292, 259] on img at bounding box center [312, 266] width 93 height 93
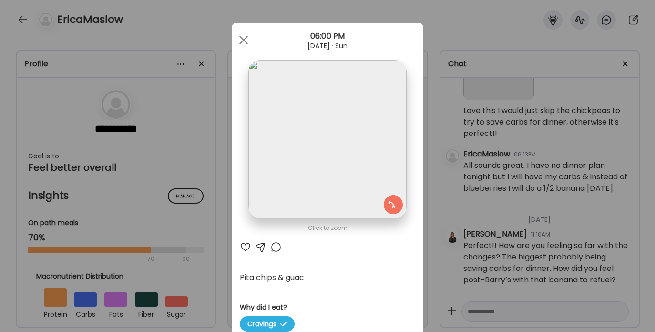
click at [255, 245] on div at bounding box center [260, 246] width 11 height 11
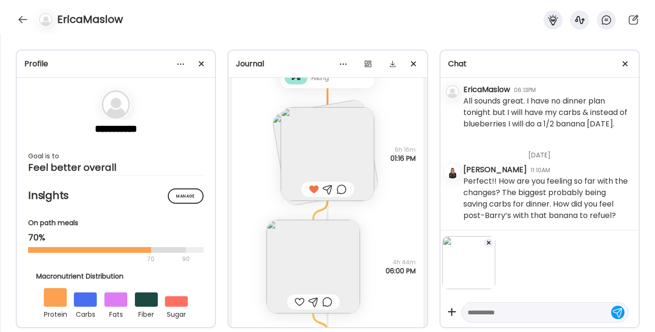
click at [512, 315] on textarea at bounding box center [536, 311] width 138 height 11
click at [516, 312] on textarea "**********" at bounding box center [536, 310] width 138 height 11
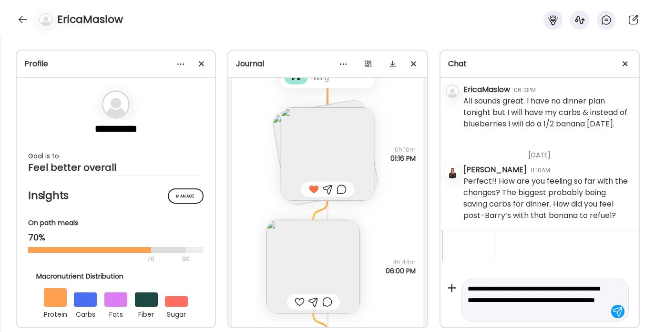
scroll to position [35, 0]
click at [506, 289] on textarea "**********" at bounding box center [536, 294] width 138 height 46
type textarea "**********"
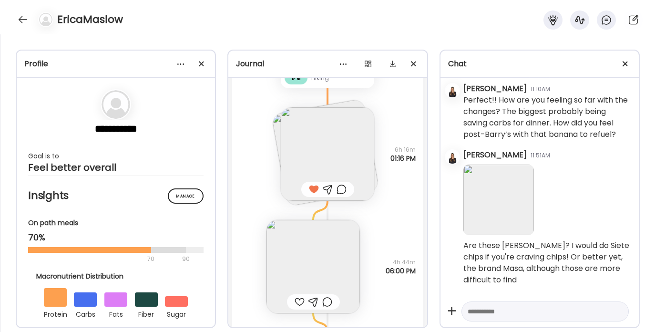
scroll to position [2837, 0]
click at [297, 248] on img at bounding box center [312, 266] width 93 height 93
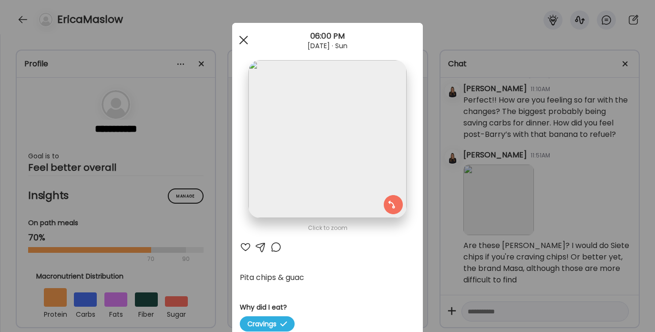
click at [243, 39] on div at bounding box center [243, 39] width 19 height 19
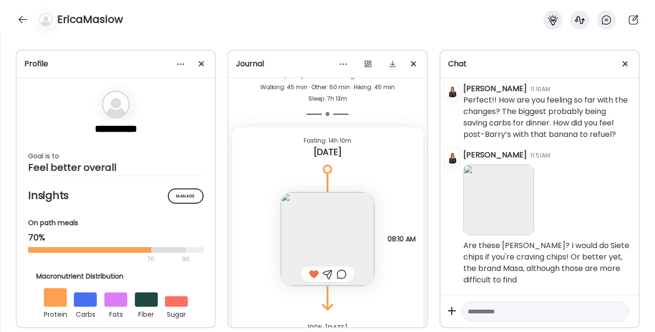
scroll to position [6422, 0]
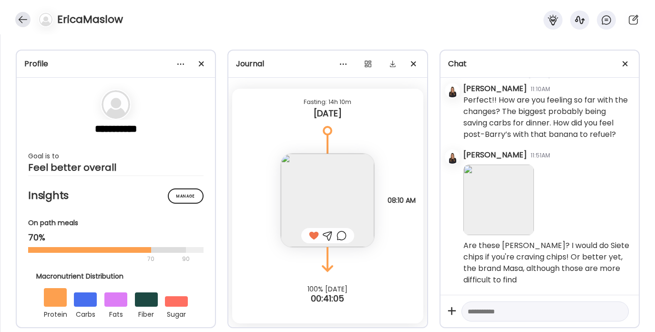
click at [24, 18] on div at bounding box center [22, 19] width 15 height 15
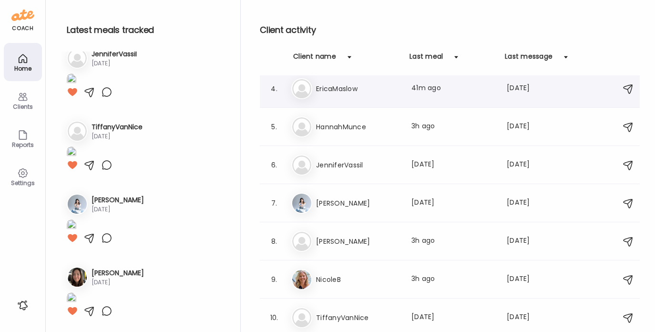
scroll to position [0, 0]
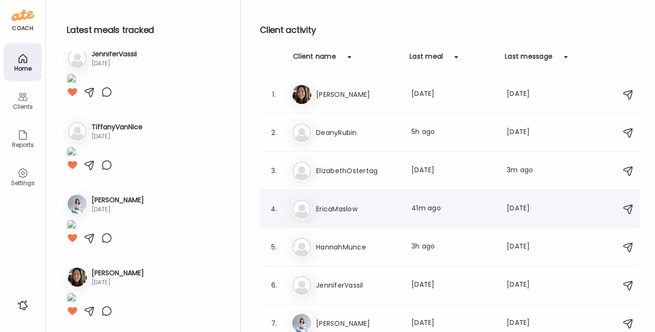
click at [331, 204] on h3 "EricaMaslow" at bounding box center [358, 208] width 84 height 11
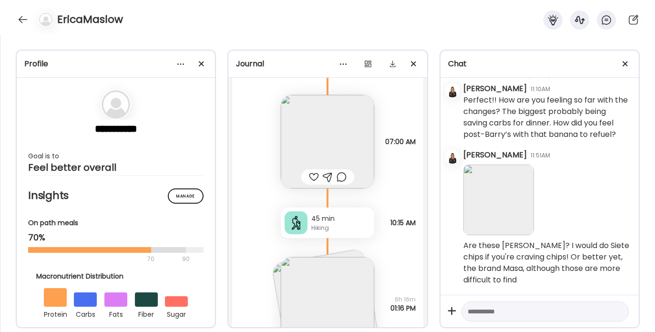
scroll to position [5877, 0]
click at [312, 174] on div at bounding box center [314, 177] width 10 height 11
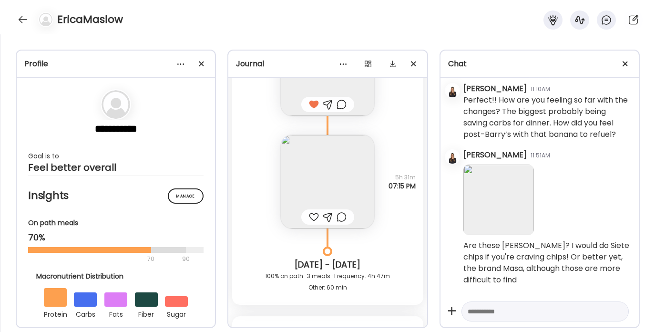
scroll to position [5565, 0]
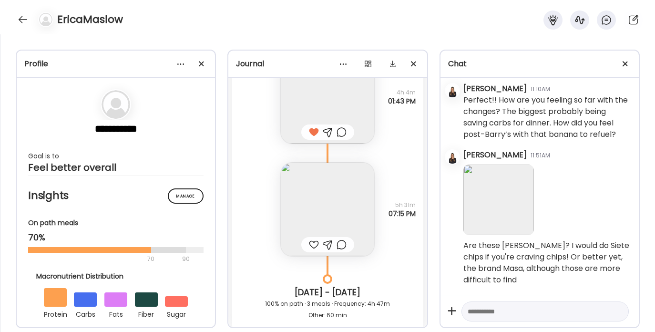
click at [321, 196] on img at bounding box center [327, 208] width 93 height 93
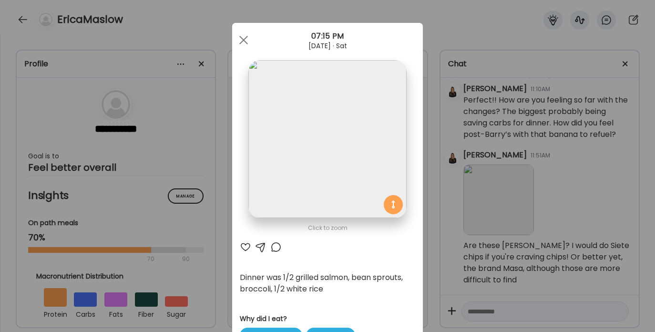
click at [242, 247] on div at bounding box center [245, 246] width 11 height 11
click at [242, 41] on div at bounding box center [243, 39] width 19 height 19
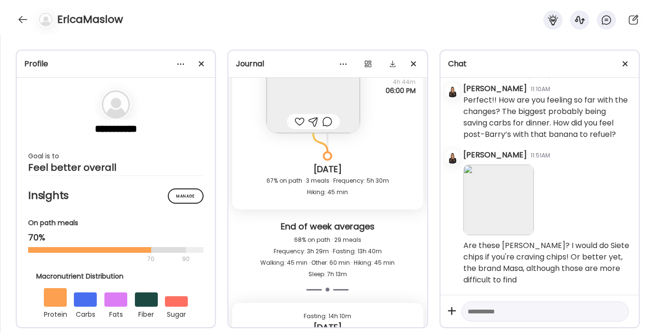
scroll to position [6422, 0]
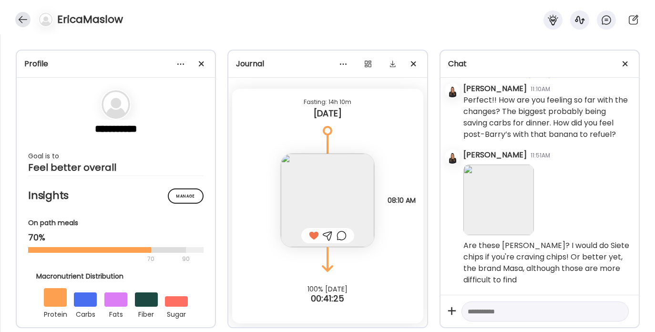
click at [22, 19] on div at bounding box center [22, 19] width 15 height 15
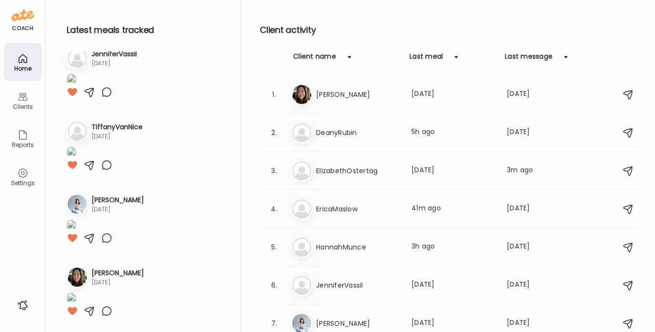
scroll to position [593, 0]
